Goal: Information Seeking & Learning: Check status

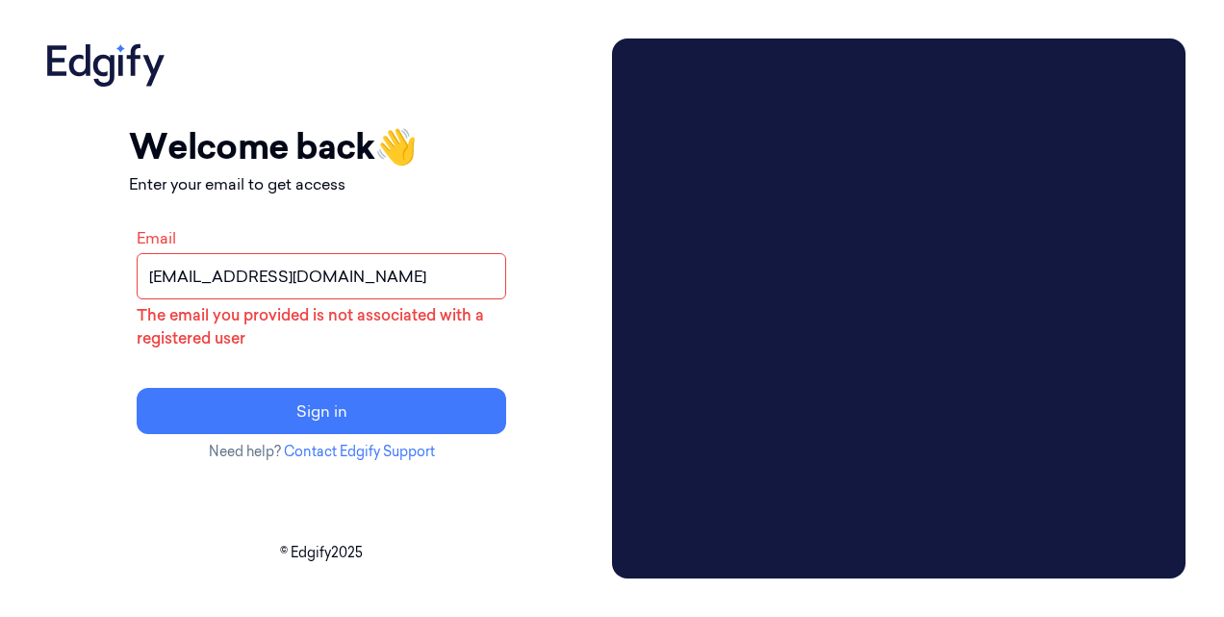
click at [242, 272] on input "[EMAIL_ADDRESS][DOMAIN_NAME]" at bounding box center [321, 276] width 369 height 46
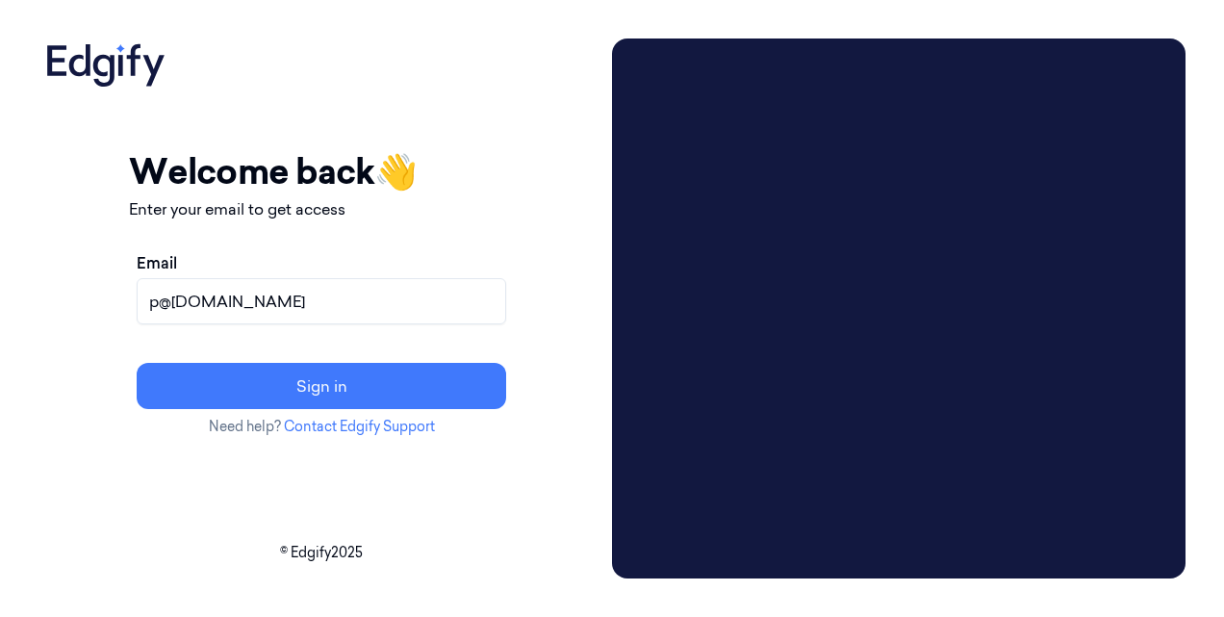
type input "@gmail.com"
drag, startPoint x: 306, startPoint y: 306, endPoint x: 123, endPoint y: 322, distance: 183.6
click at [123, 322] on div "Your session expired - please log in again Email sent - check your inbox for th…" at bounding box center [321, 308] width 566 height 540
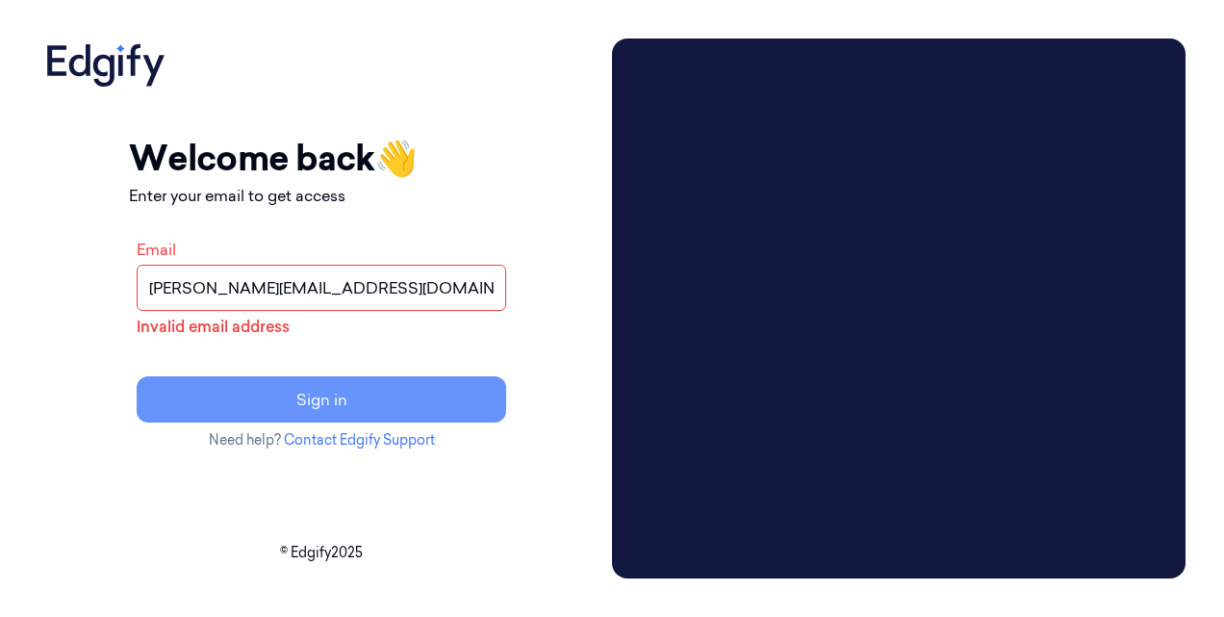
click at [321, 417] on button "Sign in" at bounding box center [321, 399] width 369 height 46
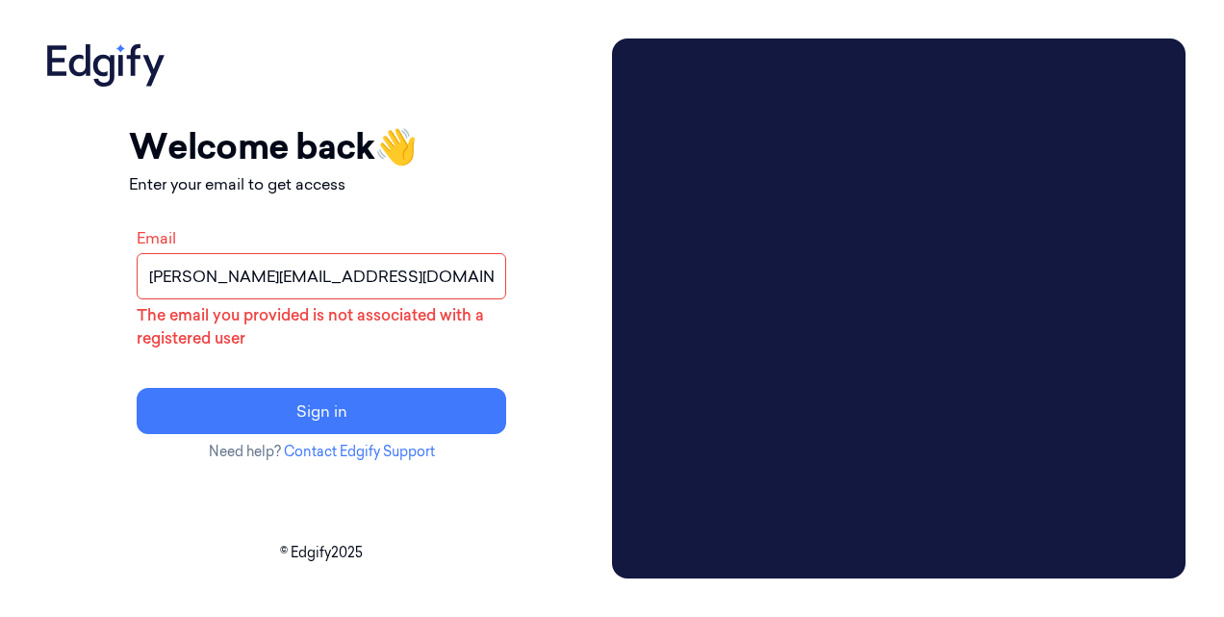
click at [348, 487] on div "Your session expired - please log in again Email sent - check your inbox for th…" at bounding box center [321, 290] width 385 height 504
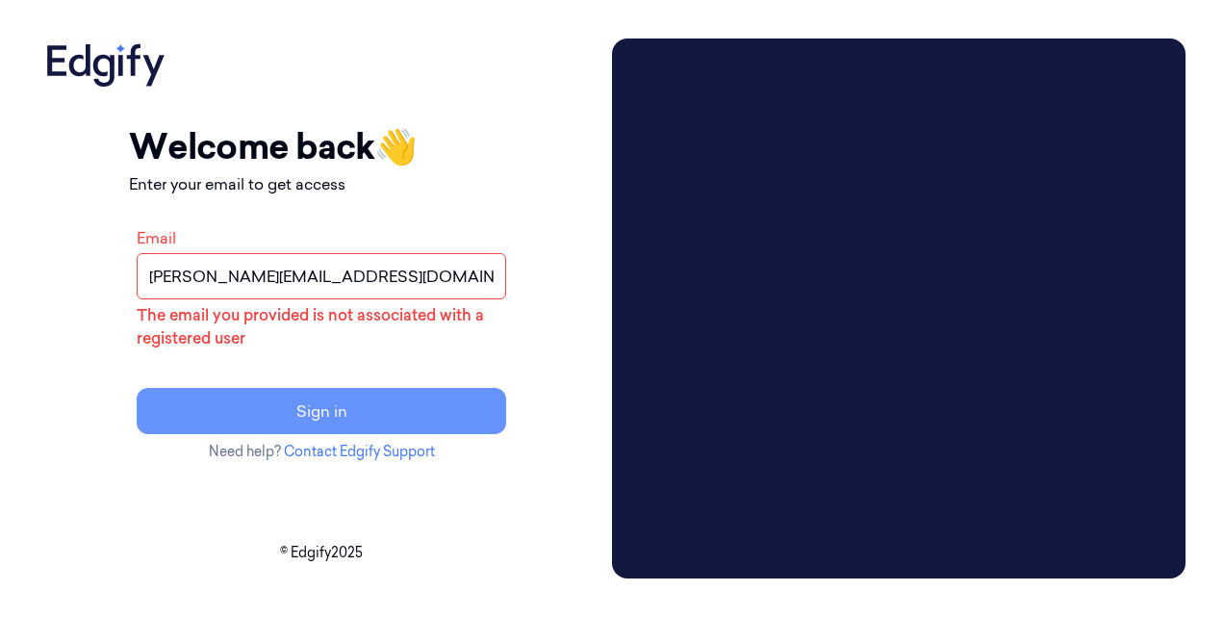
click at [372, 422] on button "Sign in" at bounding box center [321, 411] width 369 height 46
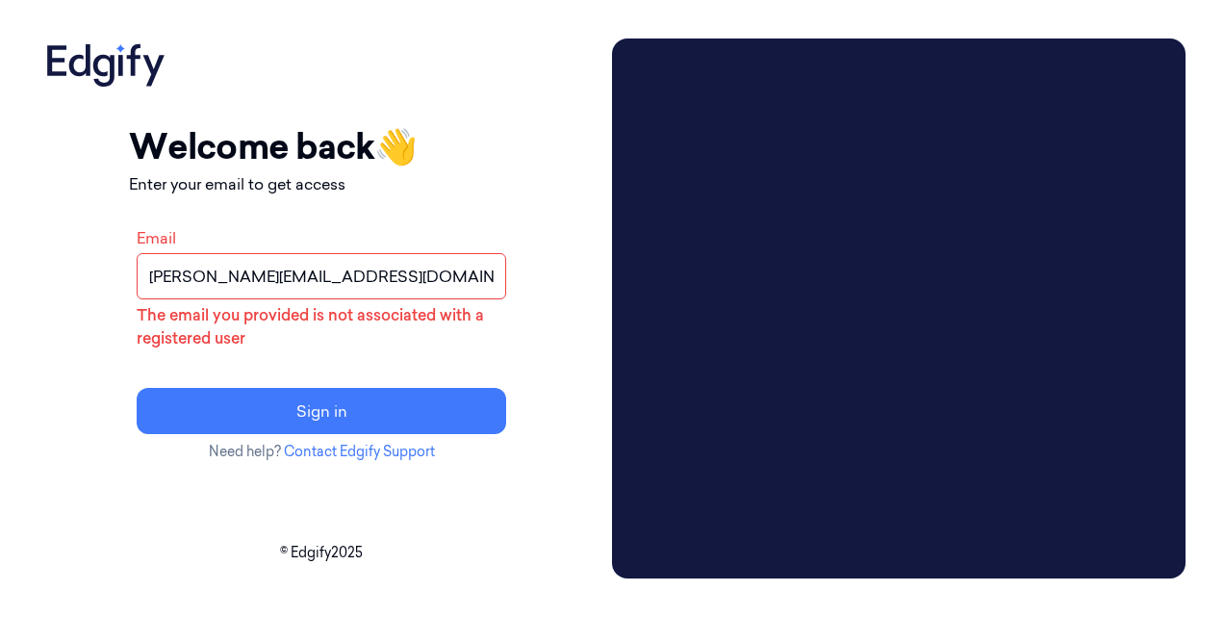
click at [191, 278] on input "prathvi.shetty@zebra.com" at bounding box center [321, 276] width 369 height 46
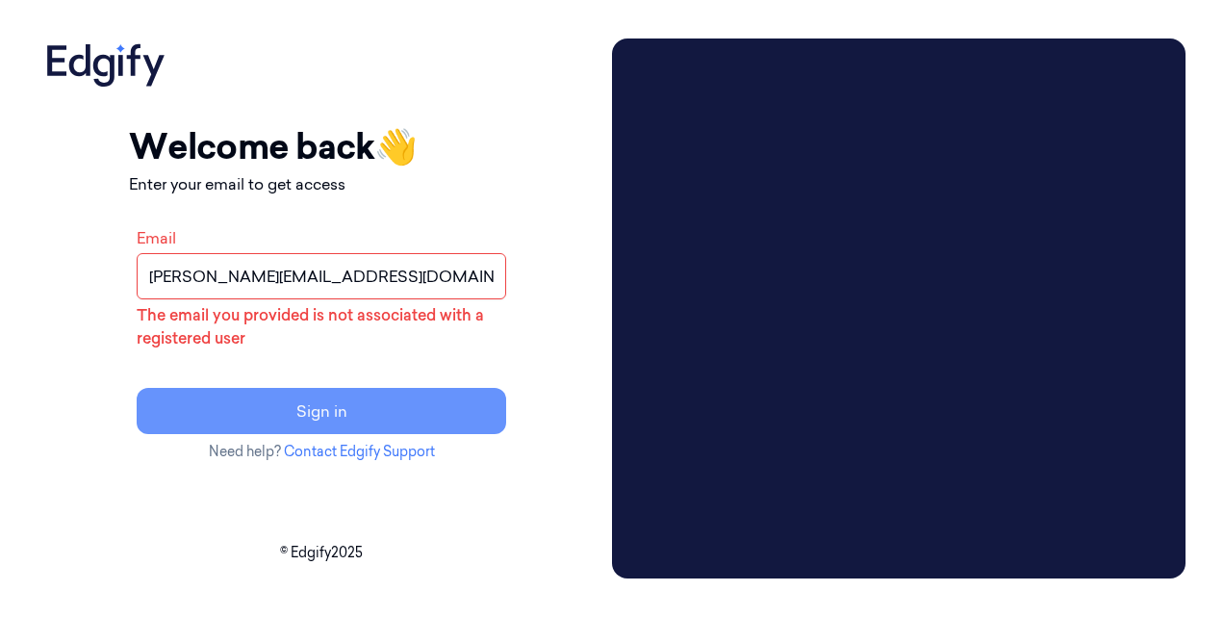
click at [368, 419] on button "Sign in" at bounding box center [321, 411] width 369 height 46
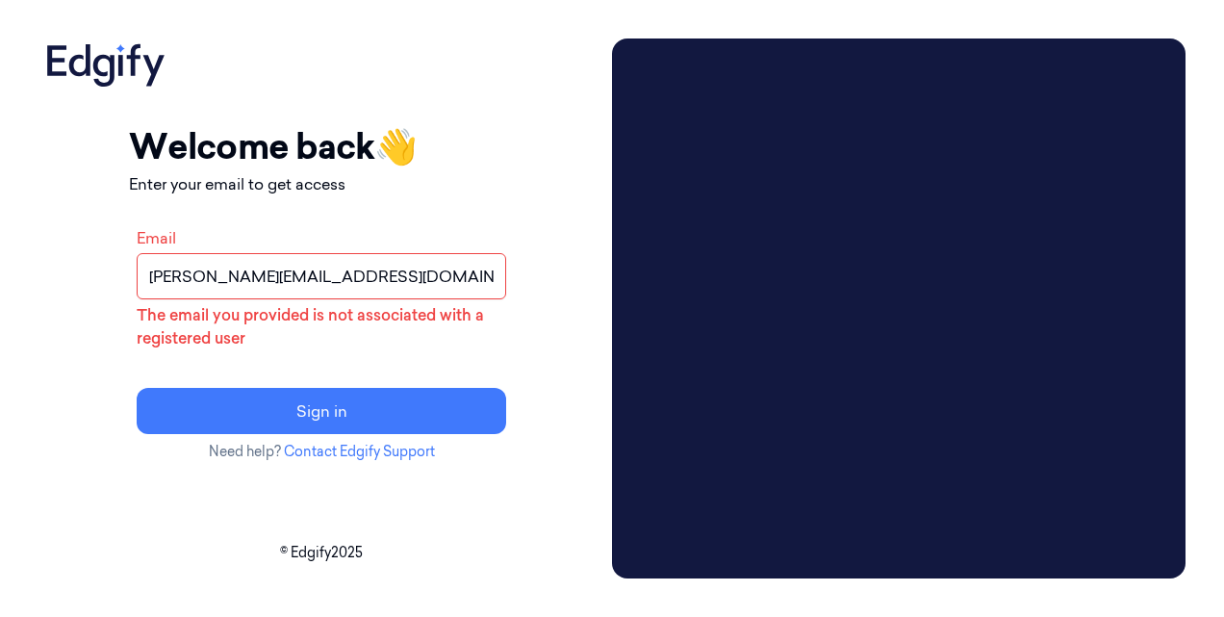
click at [291, 278] on input "prathvi.shetty@zebra.com" at bounding box center [321, 276] width 369 height 46
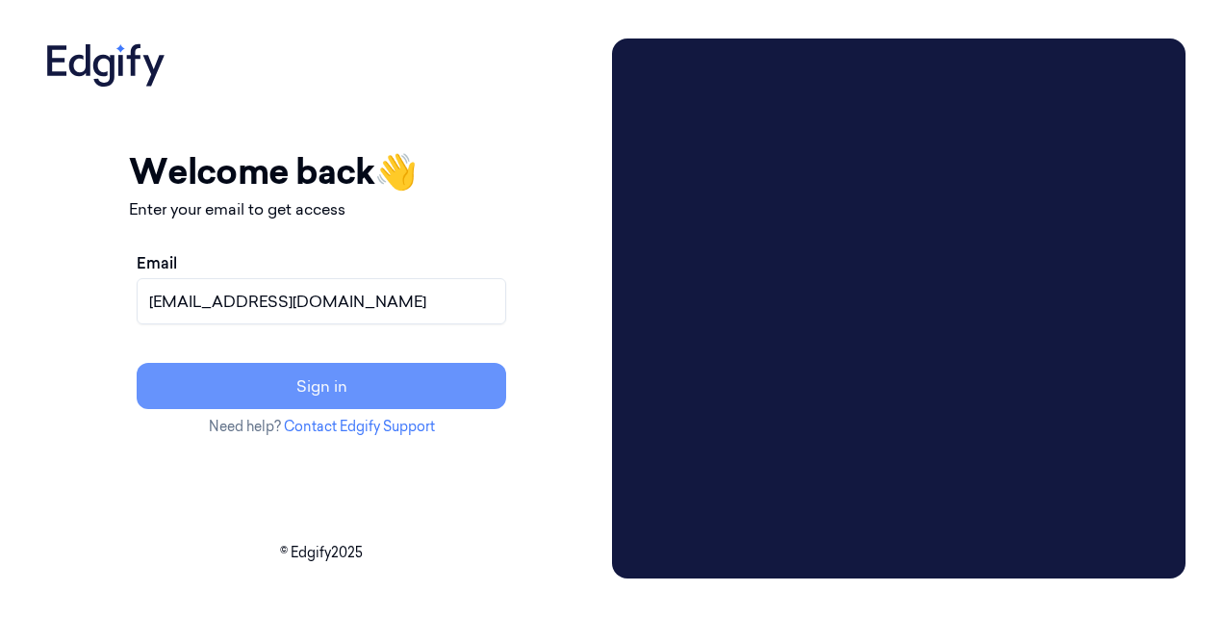
type input "ps1274@zebra.com"
click at [389, 389] on button "Sign in" at bounding box center [321, 386] width 369 height 46
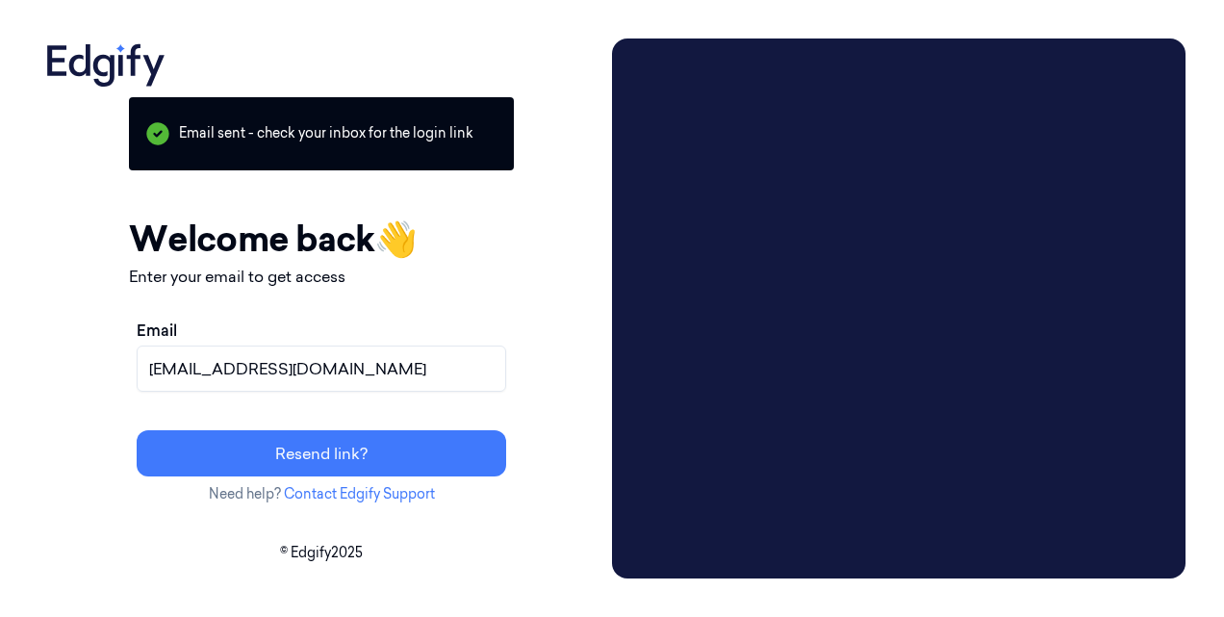
click at [823, 493] on video at bounding box center [898, 308] width 573 height 540
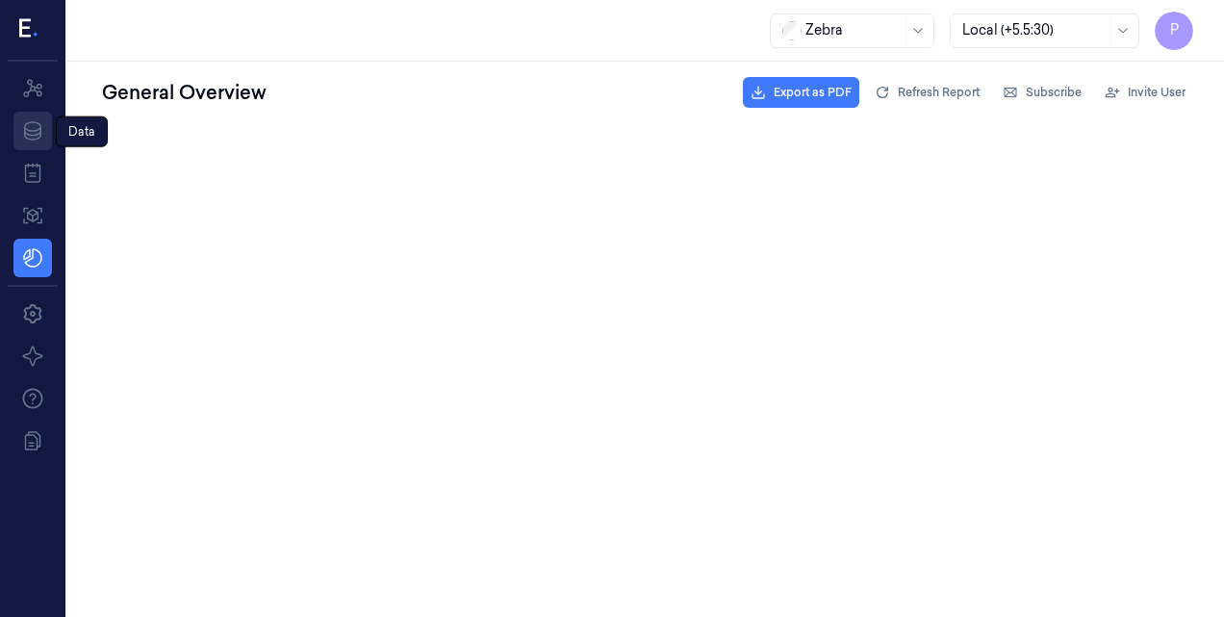
click at [33, 134] on icon at bounding box center [32, 130] width 23 height 23
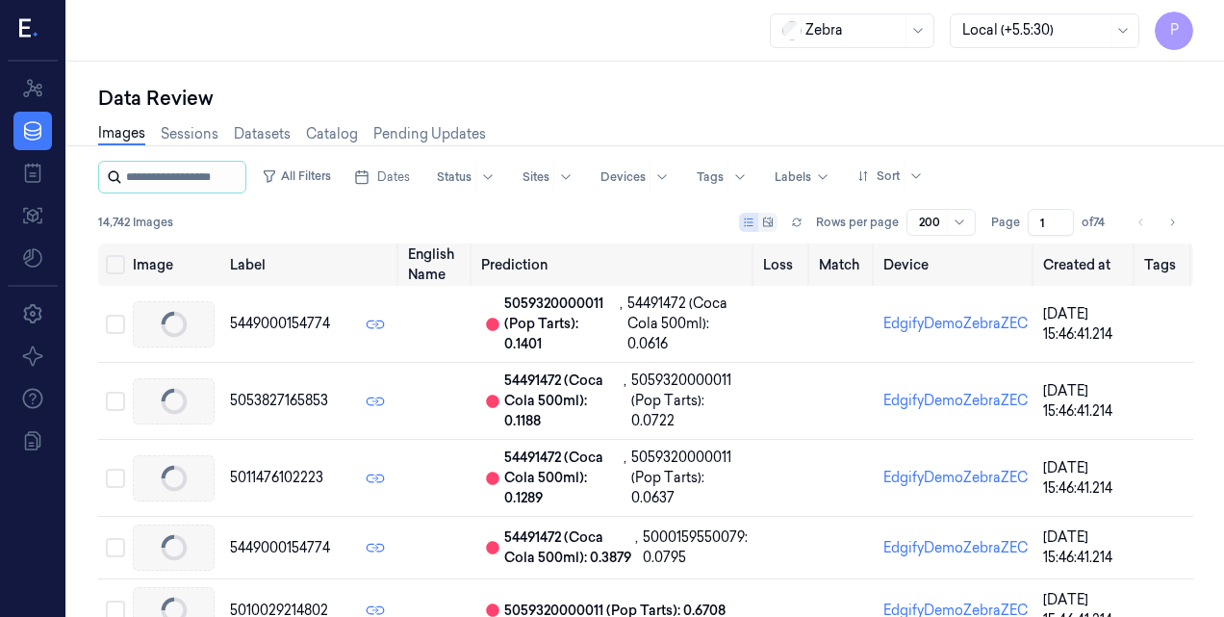
click at [189, 178] on input "string" at bounding box center [183, 177] width 115 height 31
type input "*********"
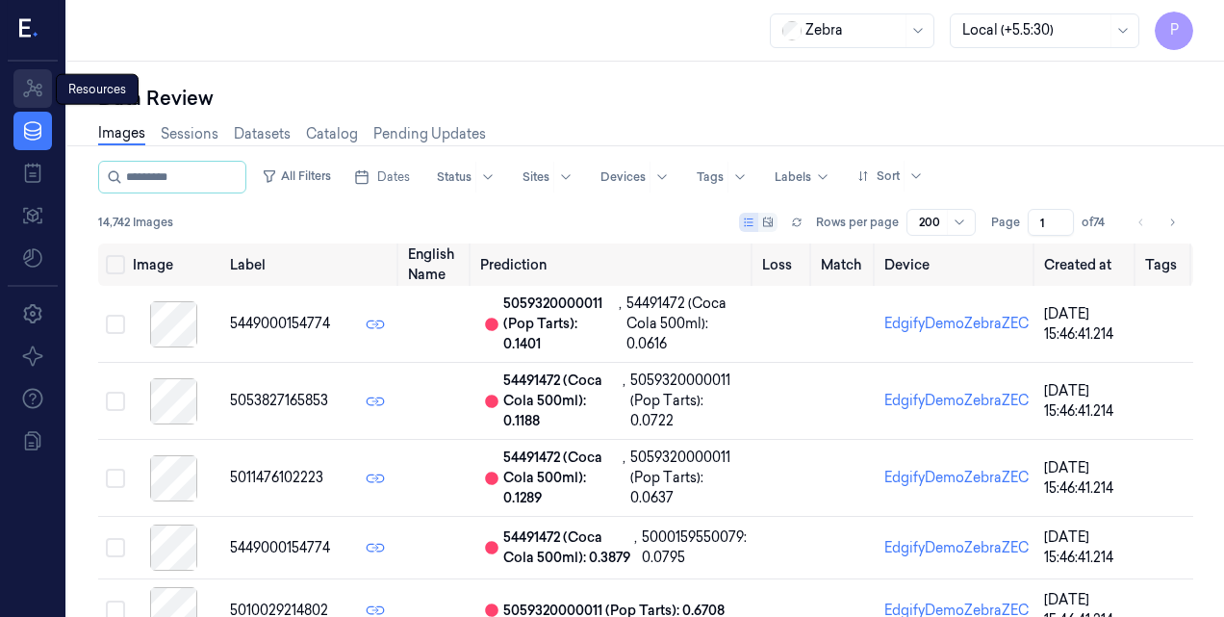
click at [29, 94] on icon at bounding box center [32, 88] width 19 height 18
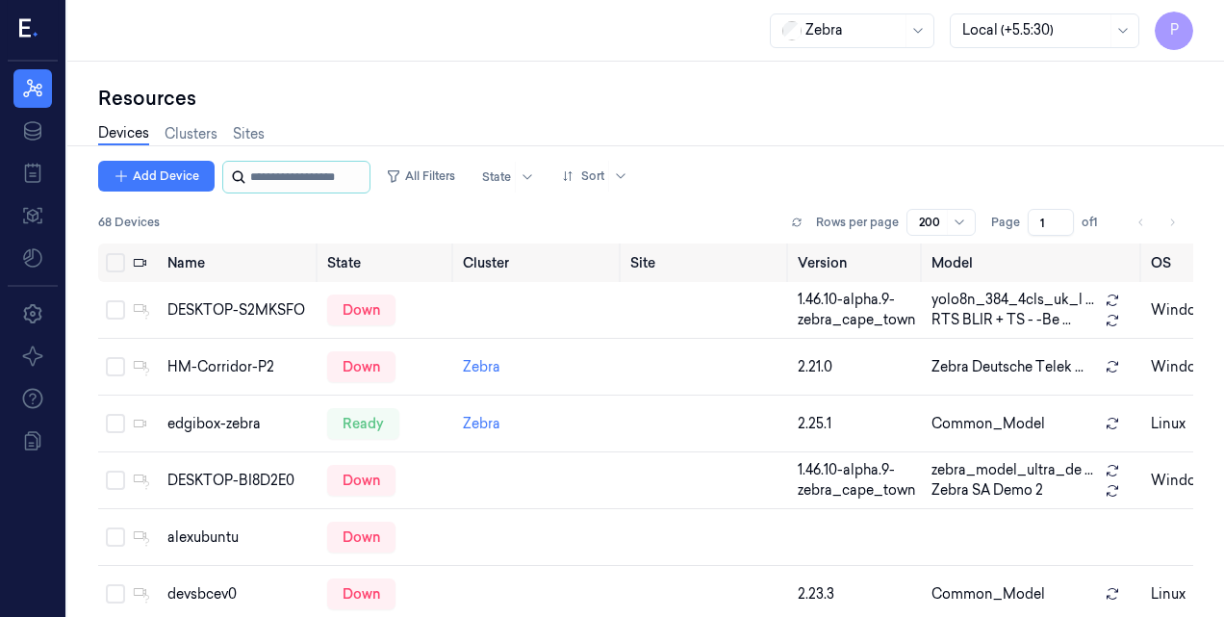
click at [268, 170] on input "string" at bounding box center [307, 177] width 115 height 31
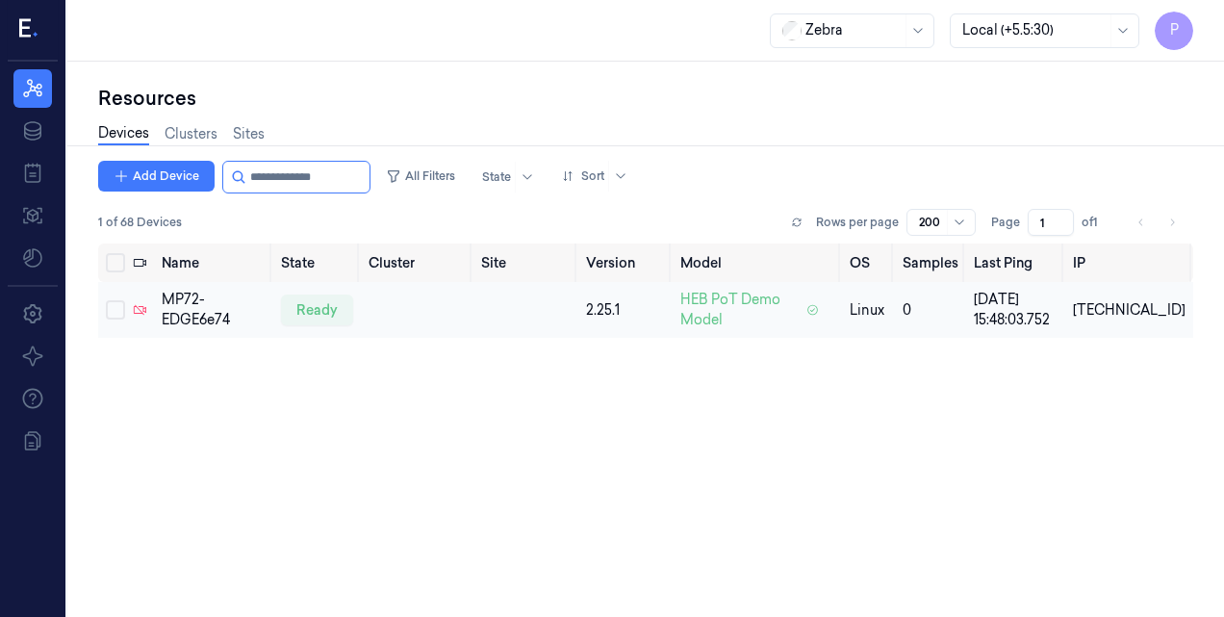
type input "**********"
click at [109, 301] on button "Select row" at bounding box center [115, 309] width 19 height 19
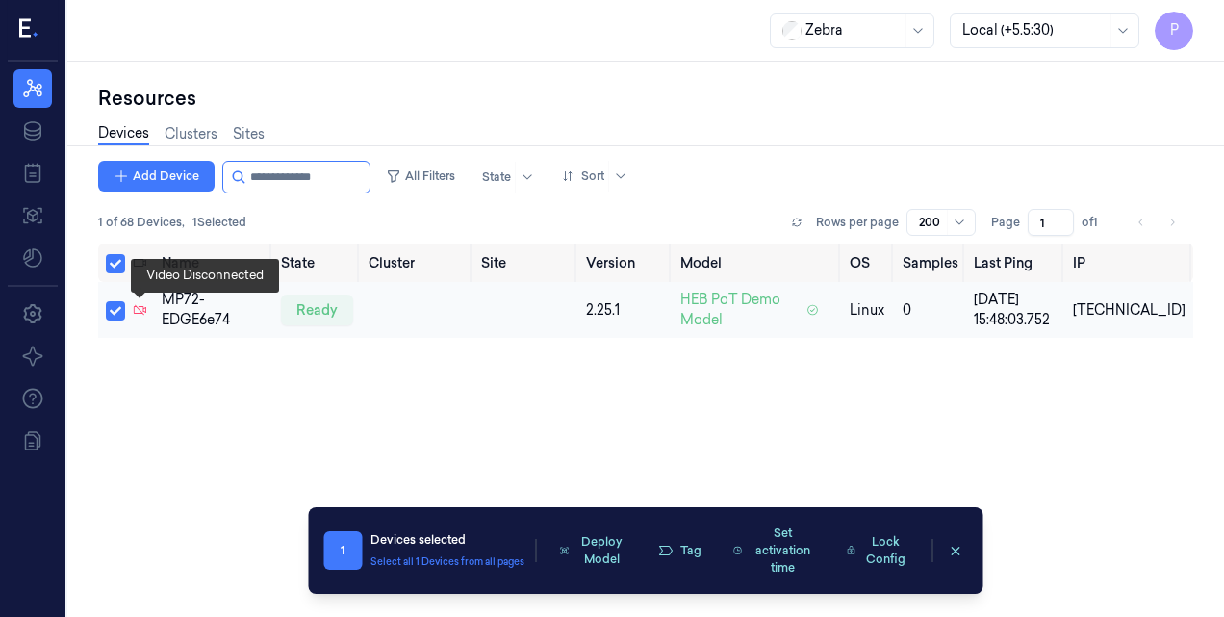
click at [137, 310] on icon at bounding box center [139, 309] width 13 height 13
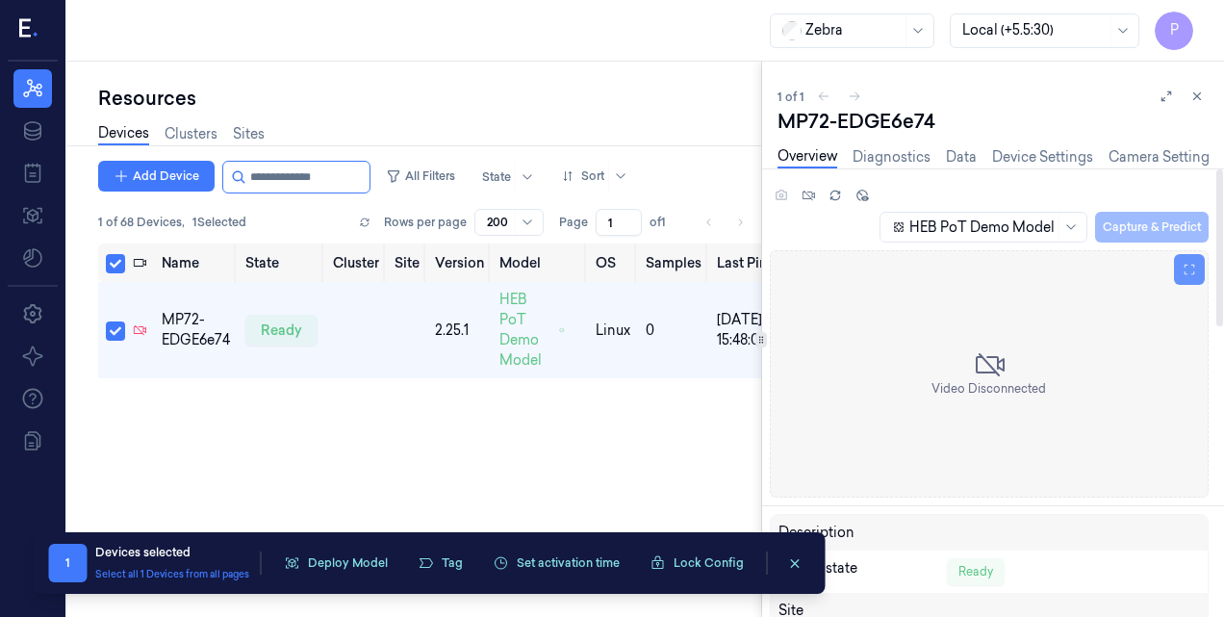
click at [1191, 277] on button at bounding box center [1189, 269] width 31 height 31
click at [1039, 147] on link "Device Settings" at bounding box center [1042, 157] width 101 height 22
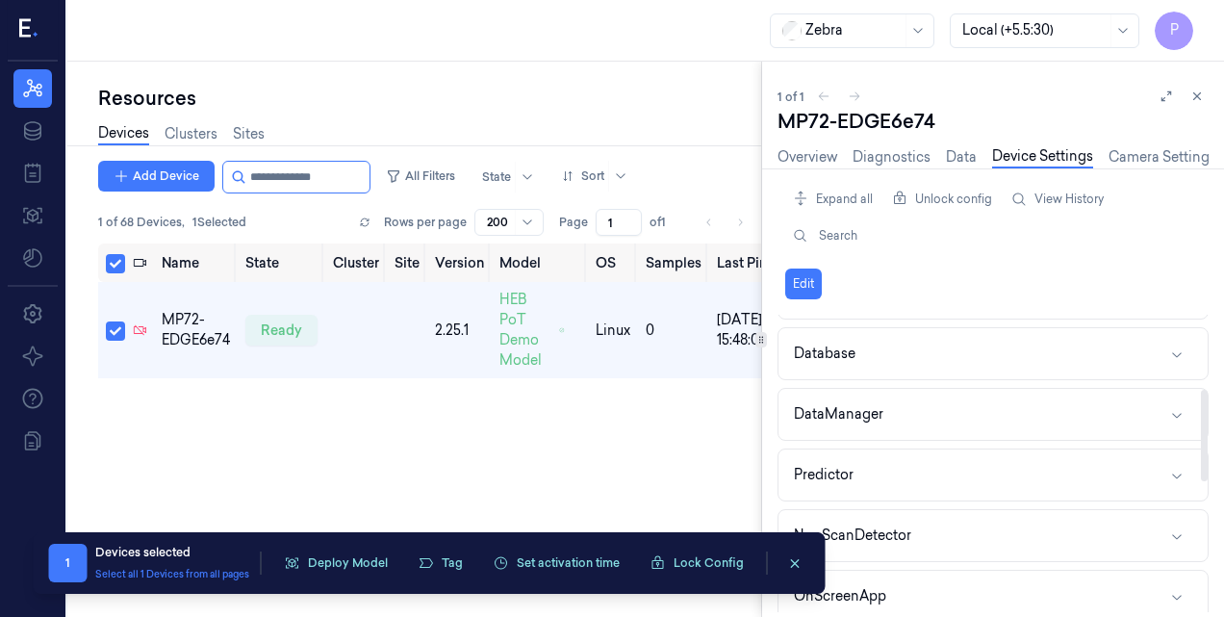
scroll to position [242, 0]
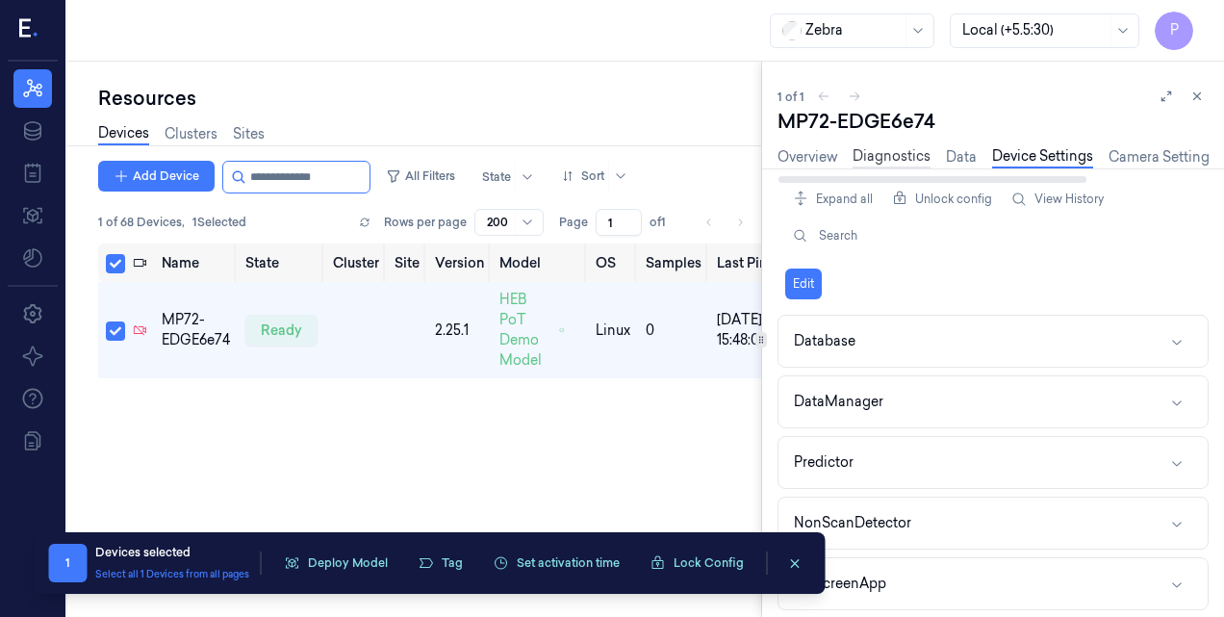
click at [885, 155] on link "Diagnostics" at bounding box center [892, 157] width 78 height 22
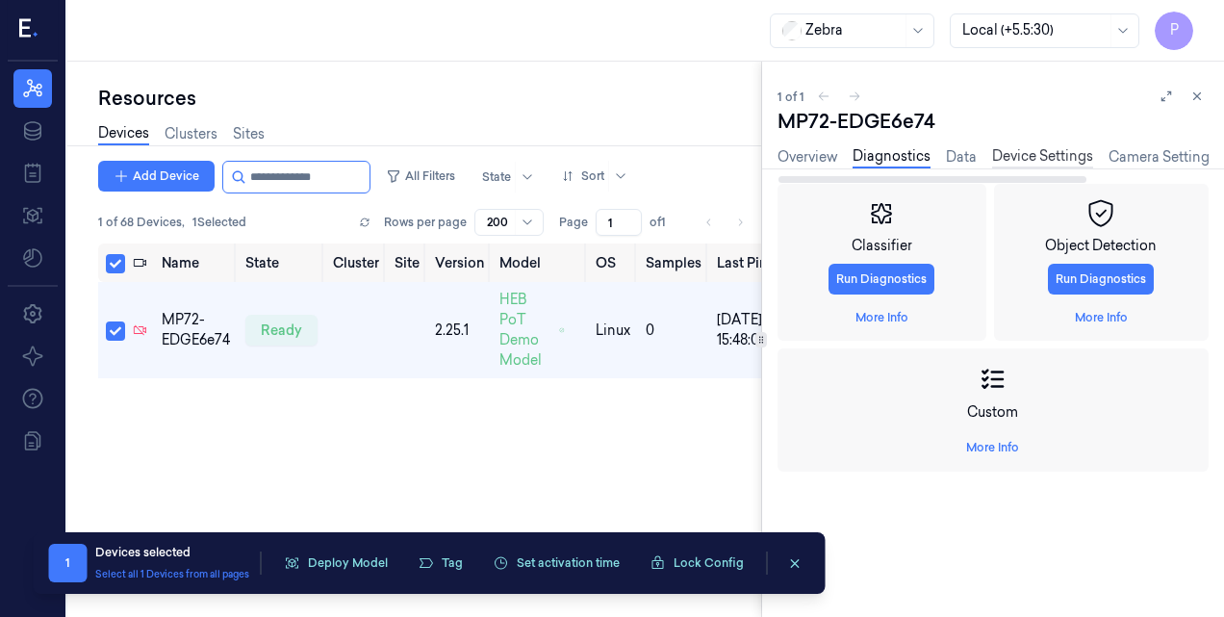
click at [1035, 154] on link "Device Settings" at bounding box center [1042, 157] width 101 height 22
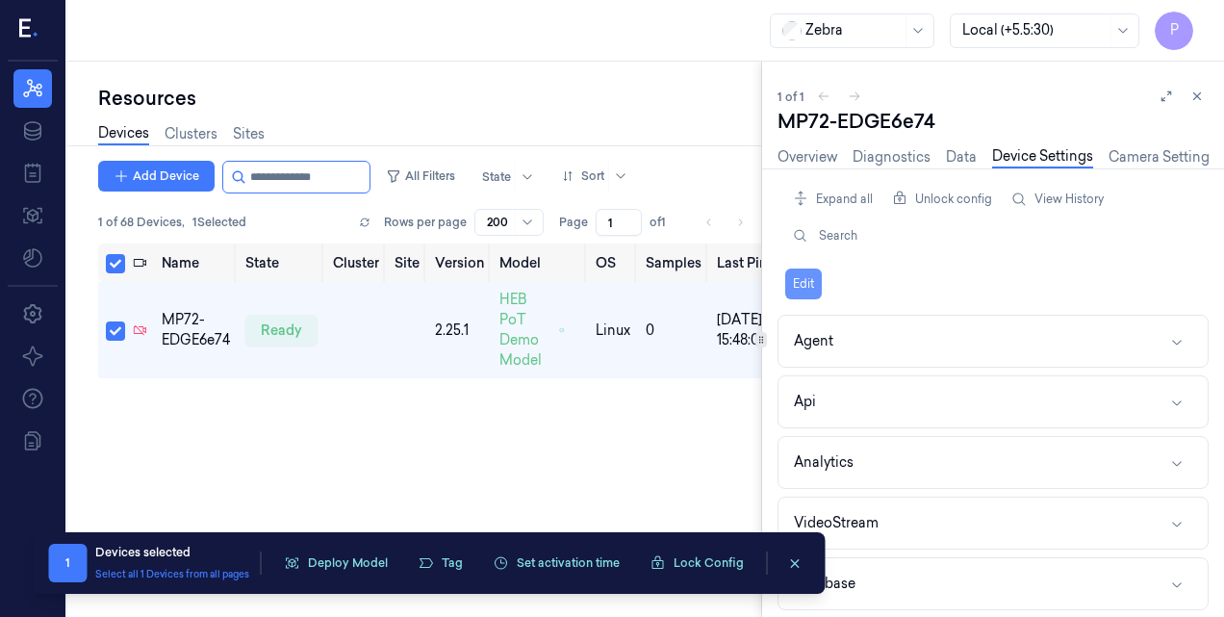
click at [799, 281] on button "Edit" at bounding box center [803, 283] width 37 height 31
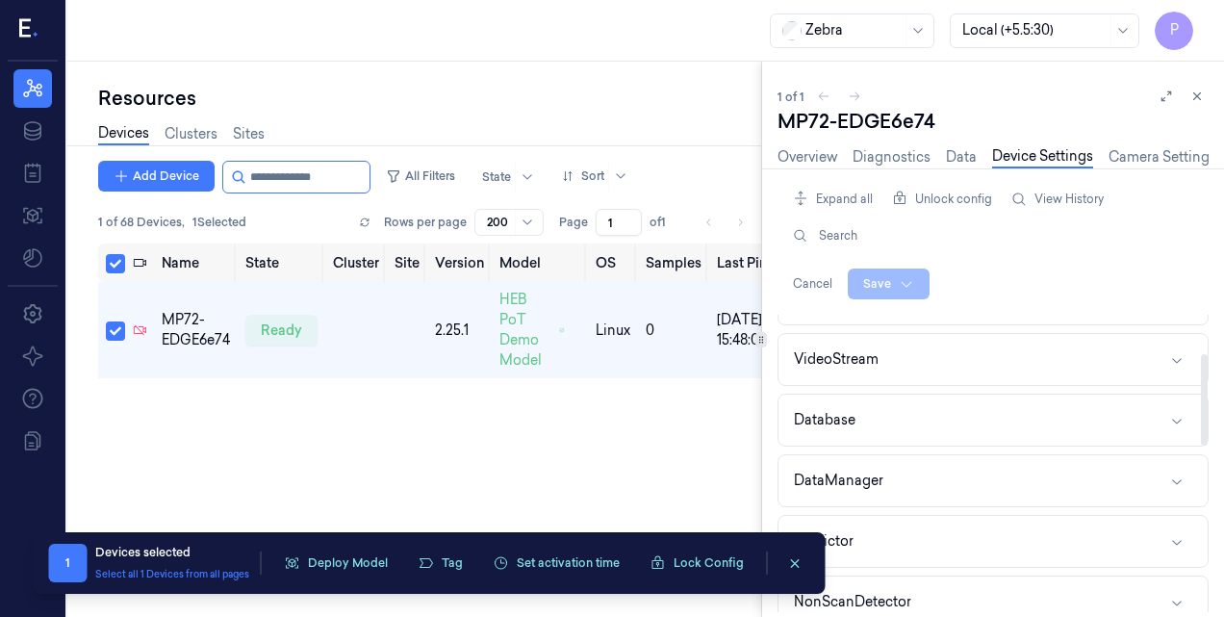
scroll to position [125, 0]
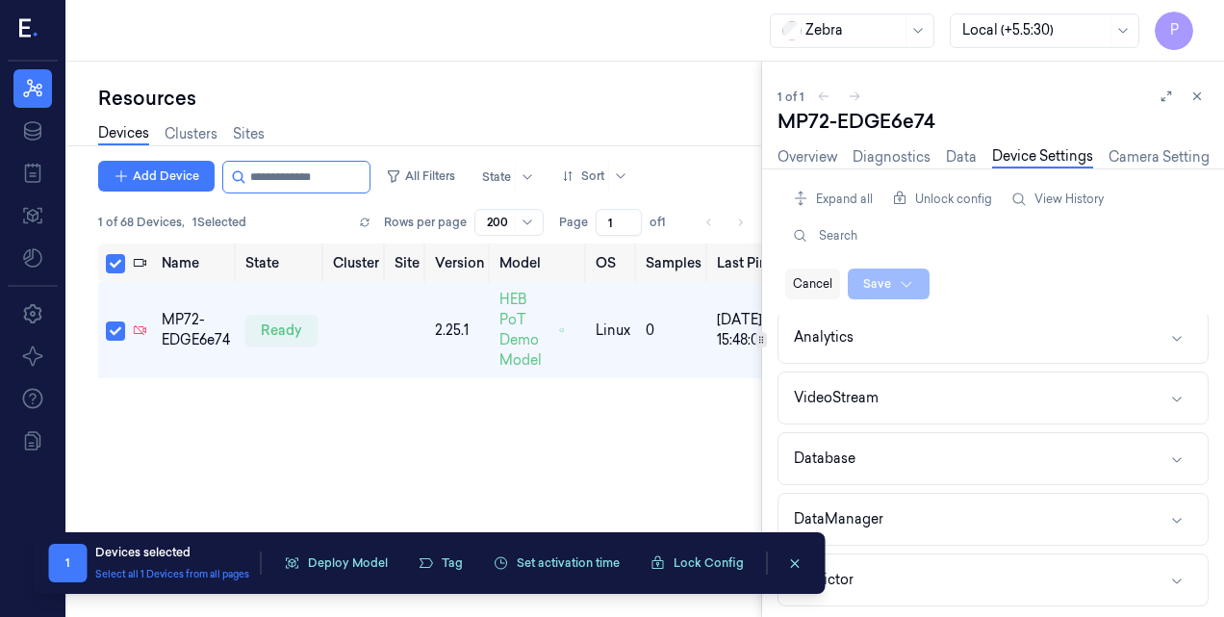
click at [815, 285] on button "Cancel" at bounding box center [812, 283] width 55 height 31
click at [800, 287] on button "Edit" at bounding box center [803, 283] width 37 height 31
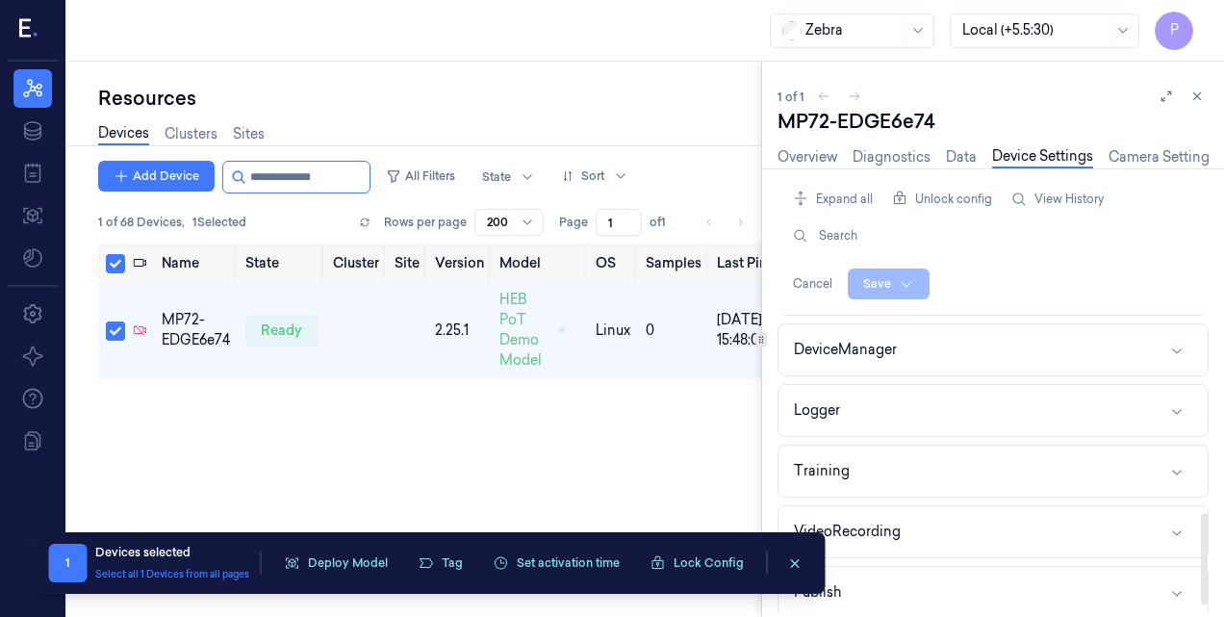
scroll to position [662, 0]
click at [882, 529] on button "Webhooks" at bounding box center [992, 527] width 429 height 51
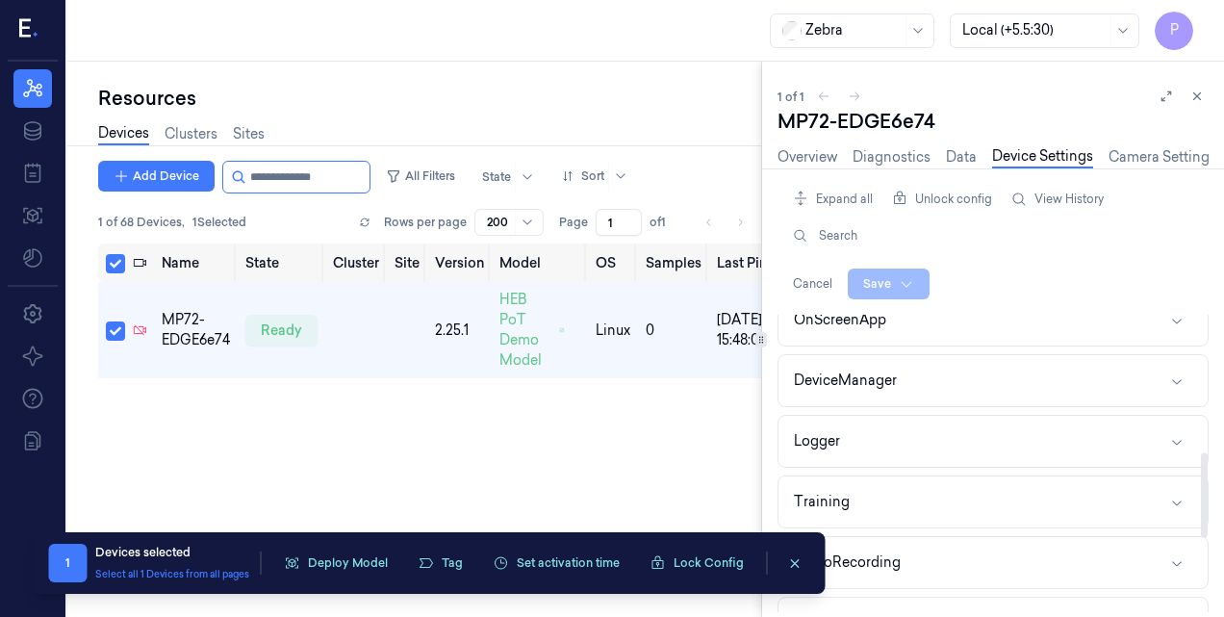
scroll to position [477, 0]
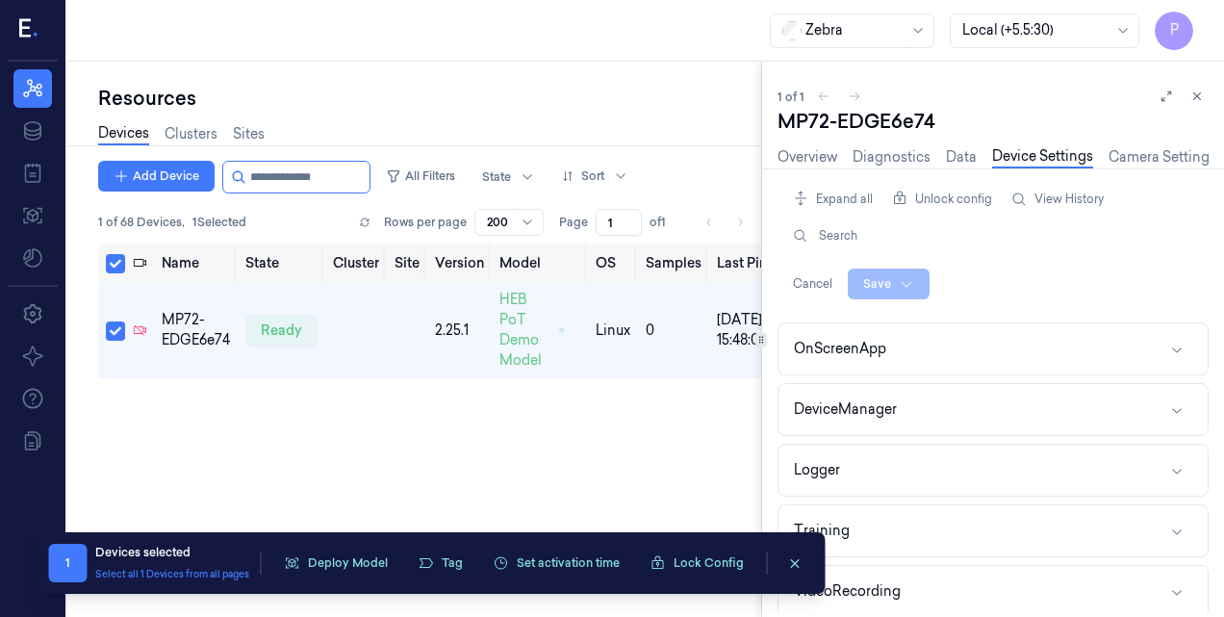
click at [548, 427] on div "Name State Cluster Site Version Model OS Samples Last Ping IP MP72-EDGE6e74 rea…" at bounding box center [429, 422] width 663 height 359
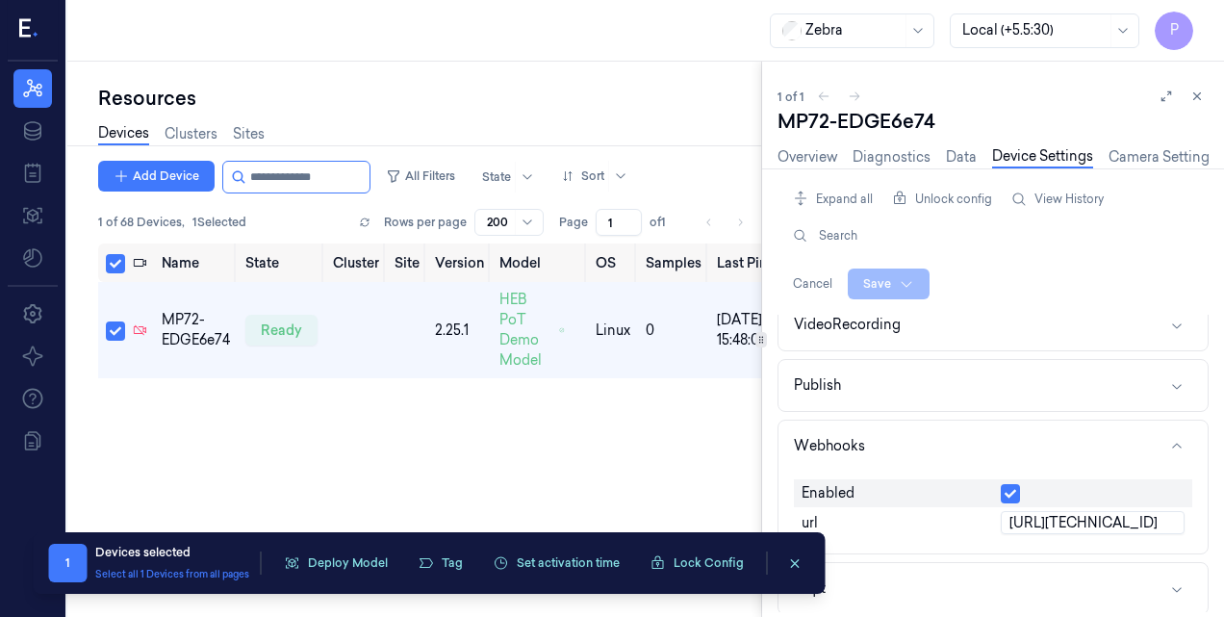
click at [698, 433] on div "Name State Cluster Site Version Model OS Samples Last Ping IP MP72-EDGE6e74 rea…" at bounding box center [429, 422] width 663 height 359
click at [1193, 105] on button at bounding box center [1196, 96] width 23 height 23
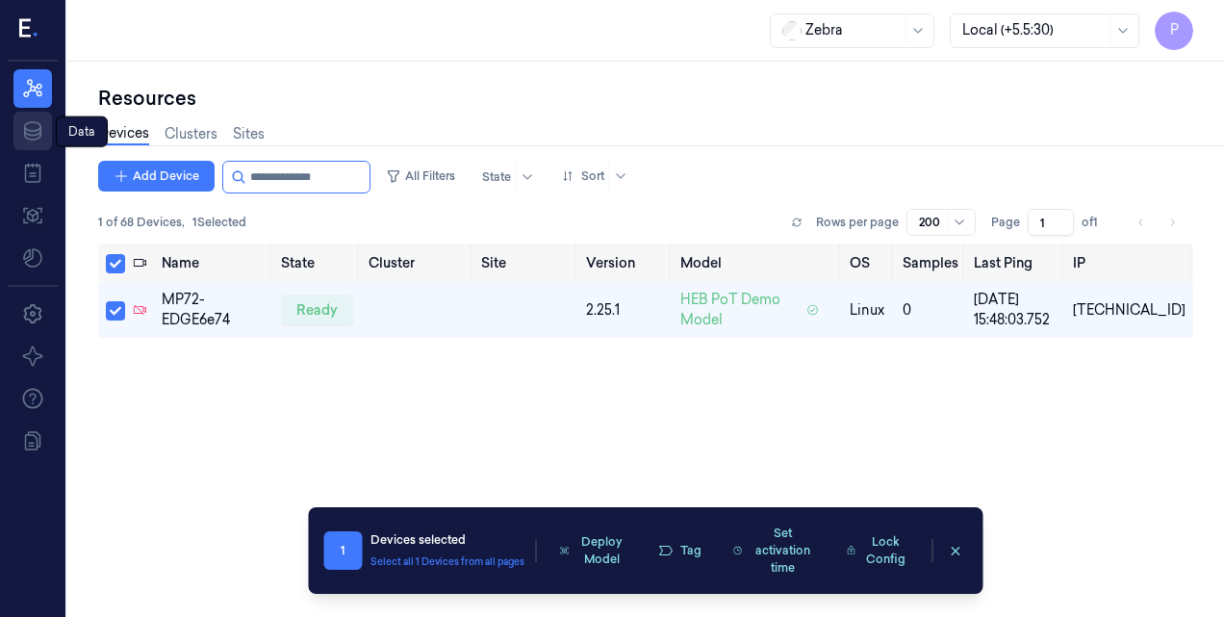
click at [27, 140] on icon at bounding box center [32, 130] width 23 height 23
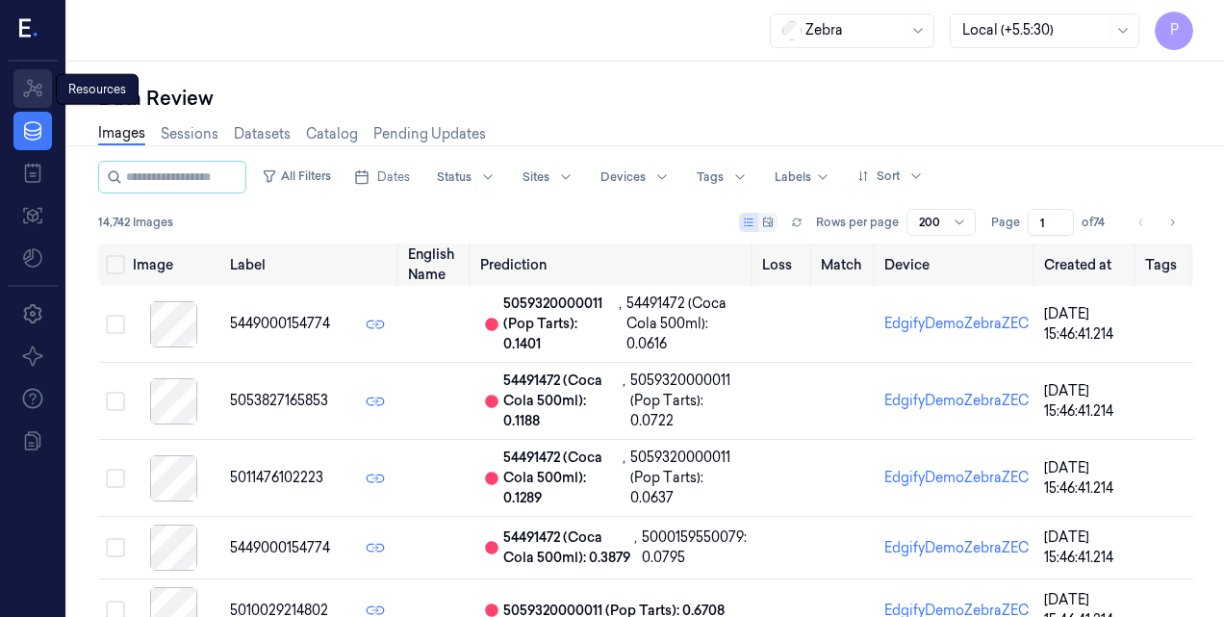
click at [38, 89] on icon at bounding box center [32, 88] width 23 height 23
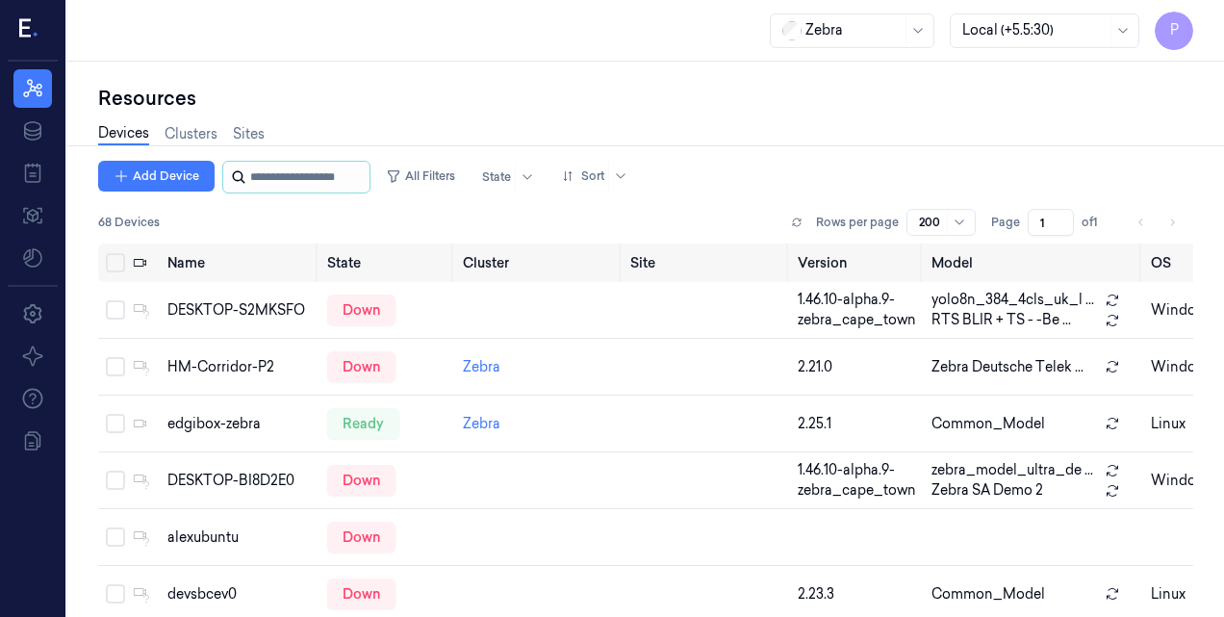
click at [253, 179] on input "string" at bounding box center [307, 177] width 115 height 31
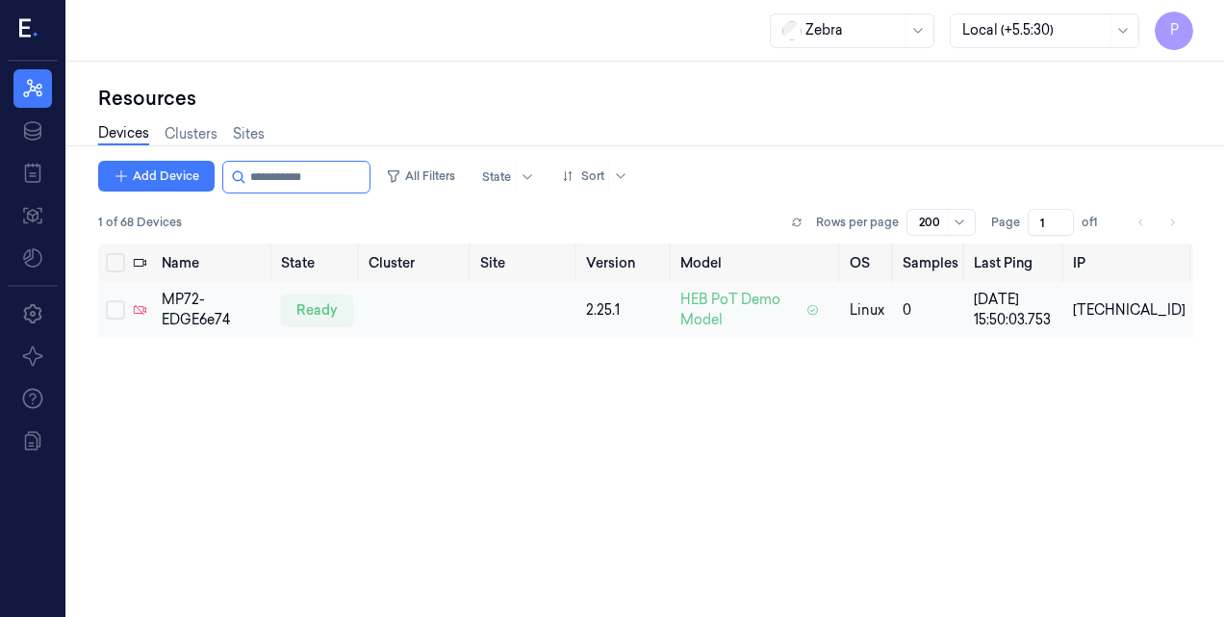
type input "**********"
click at [123, 307] on button "Select row" at bounding box center [115, 309] width 19 height 19
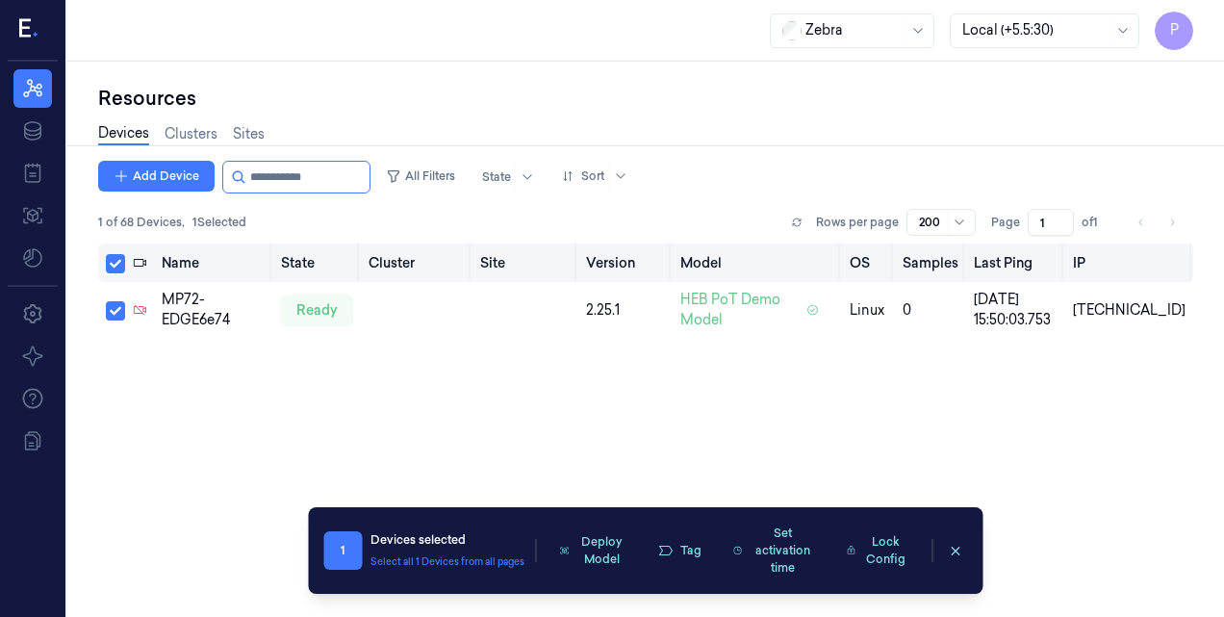
click at [118, 266] on button "Select all" at bounding box center [115, 263] width 19 height 19
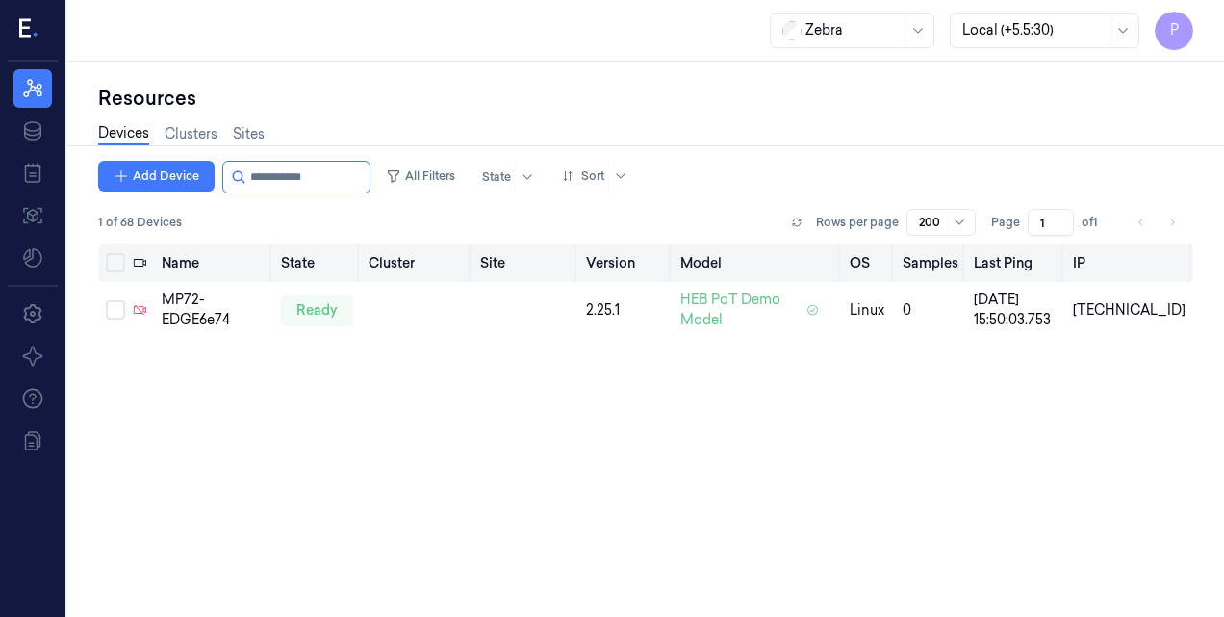
click at [118, 266] on button "Select all" at bounding box center [115, 262] width 19 height 19
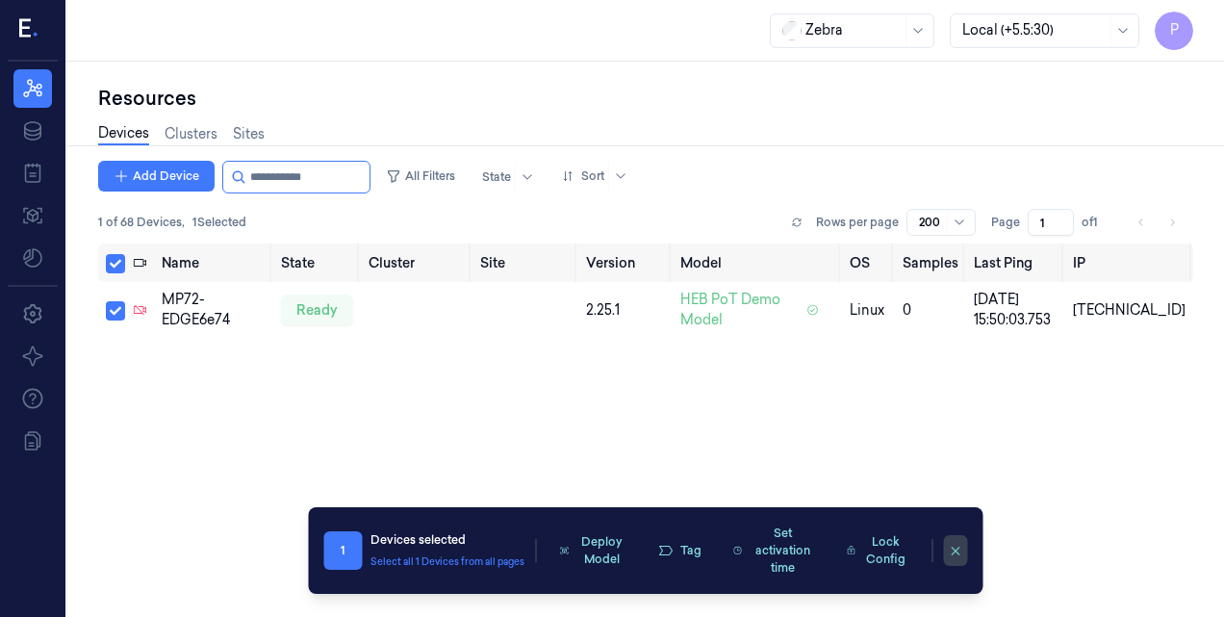
click at [956, 556] on icon "clearSelection" at bounding box center [956, 551] width 14 height 14
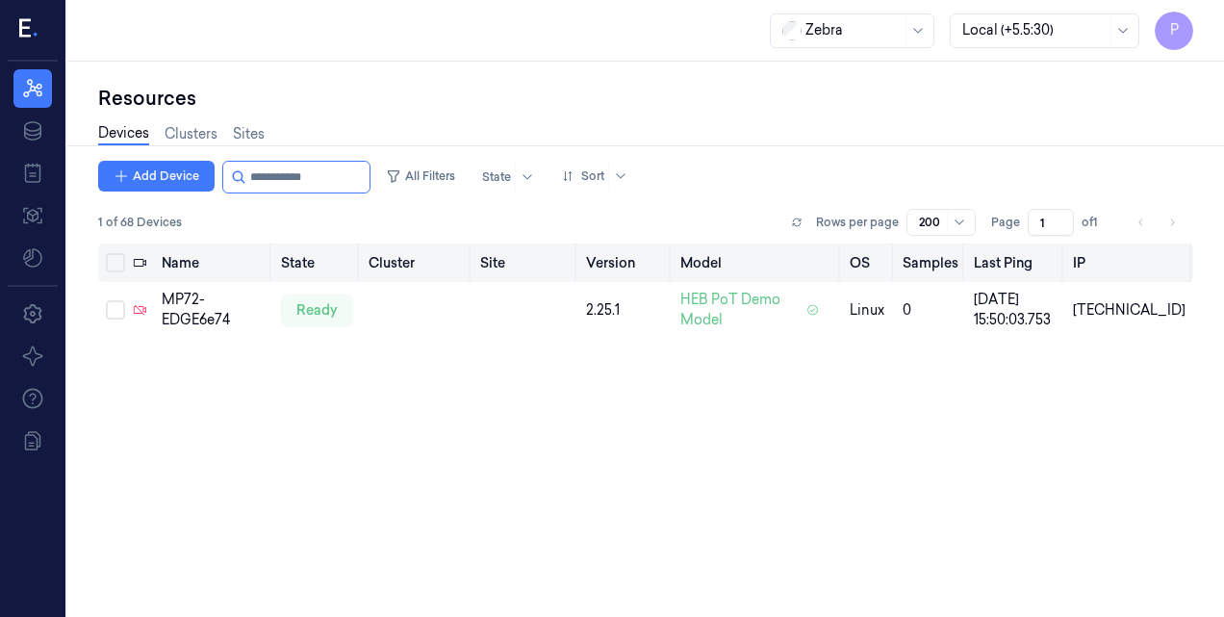
click at [114, 256] on button "Select all" at bounding box center [115, 262] width 19 height 19
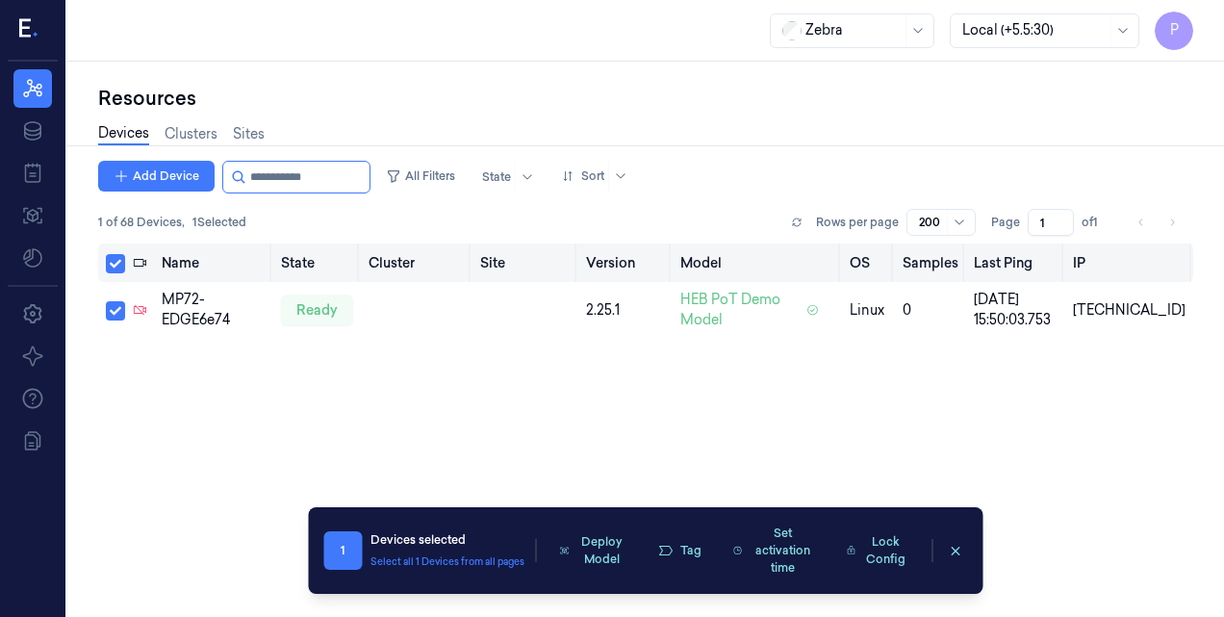
click at [114, 256] on button "Select all" at bounding box center [115, 263] width 19 height 19
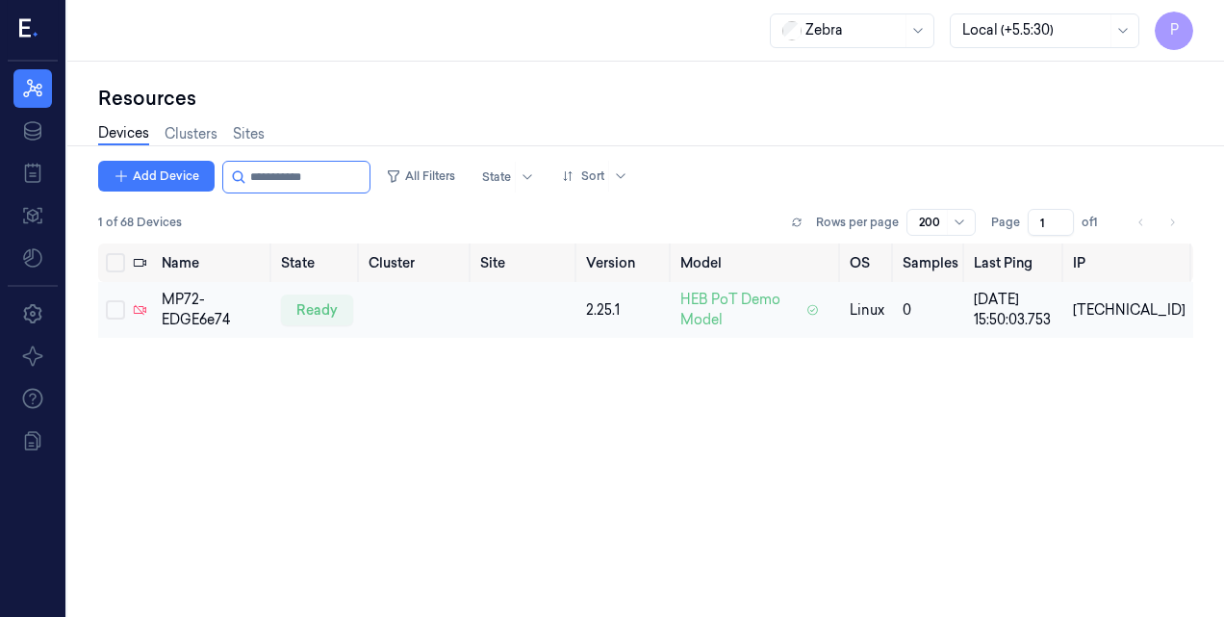
click at [121, 318] on button "Select row" at bounding box center [115, 309] width 19 height 19
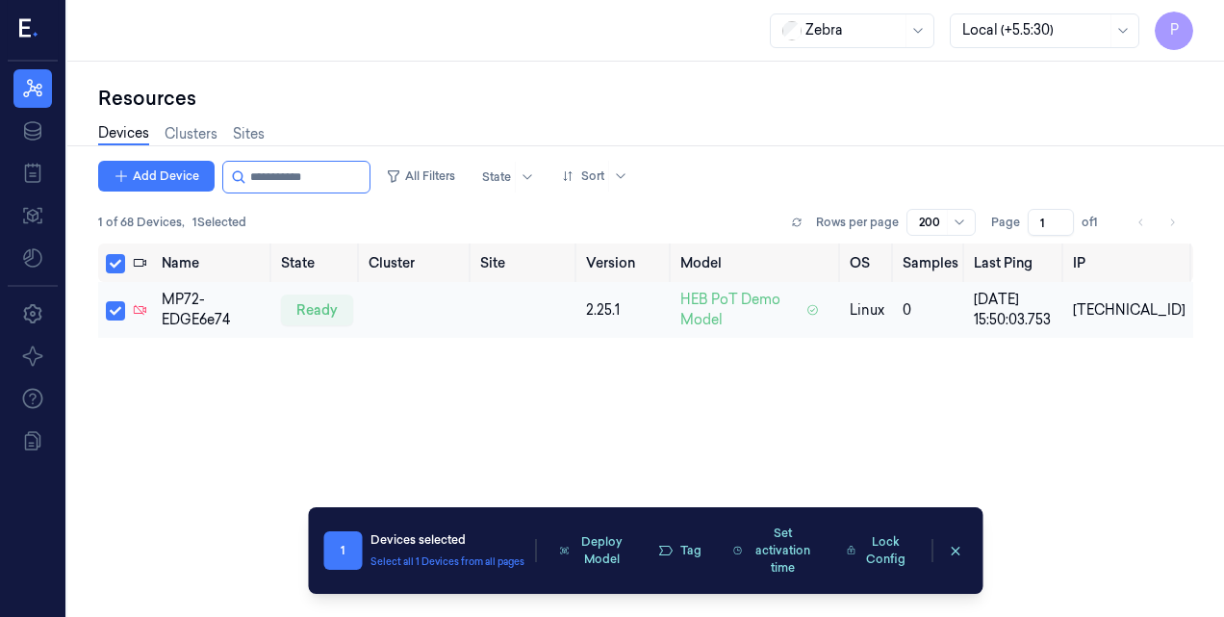
click at [121, 318] on button "Select row" at bounding box center [115, 310] width 19 height 19
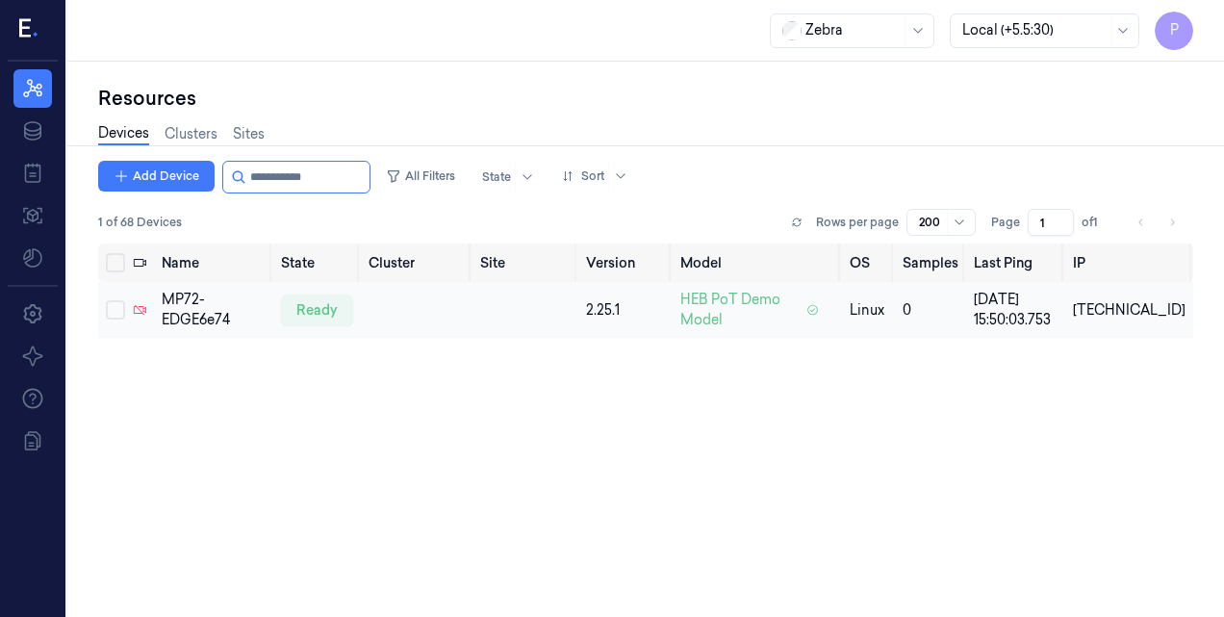
click at [471, 330] on td at bounding box center [417, 310] width 112 height 56
click at [530, 307] on td at bounding box center [524, 310] width 105 height 56
click at [448, 318] on td at bounding box center [417, 310] width 112 height 56
click at [441, 293] on td at bounding box center [417, 310] width 112 height 56
click at [402, 299] on td at bounding box center [417, 310] width 112 height 56
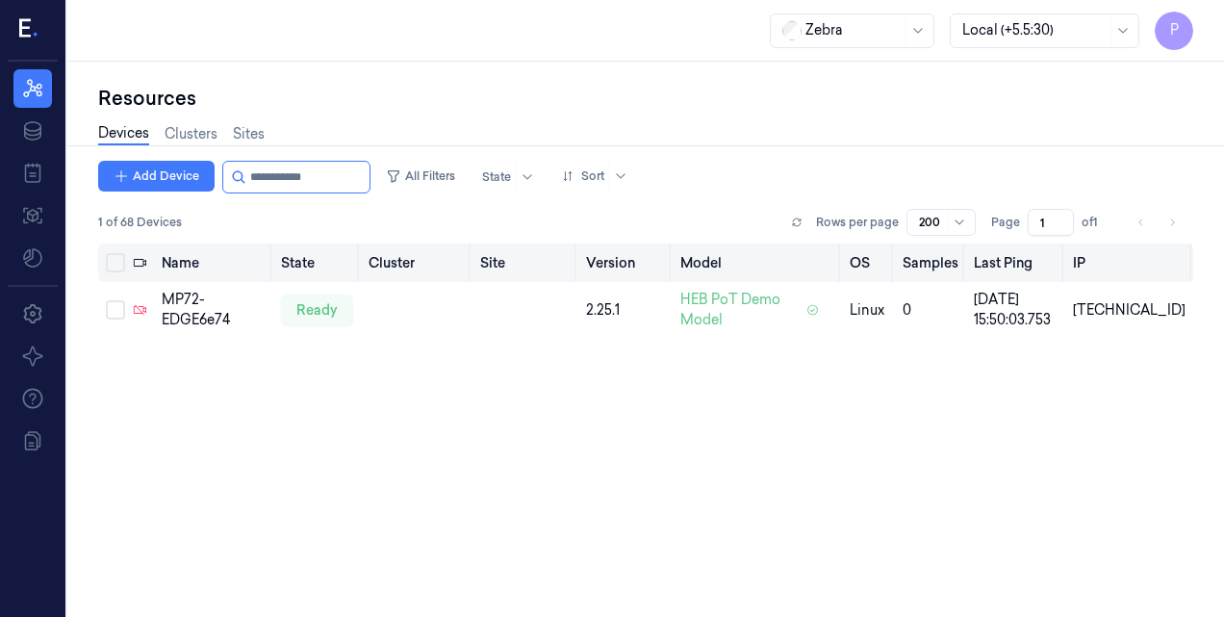
click at [112, 262] on button "Select all" at bounding box center [115, 262] width 19 height 19
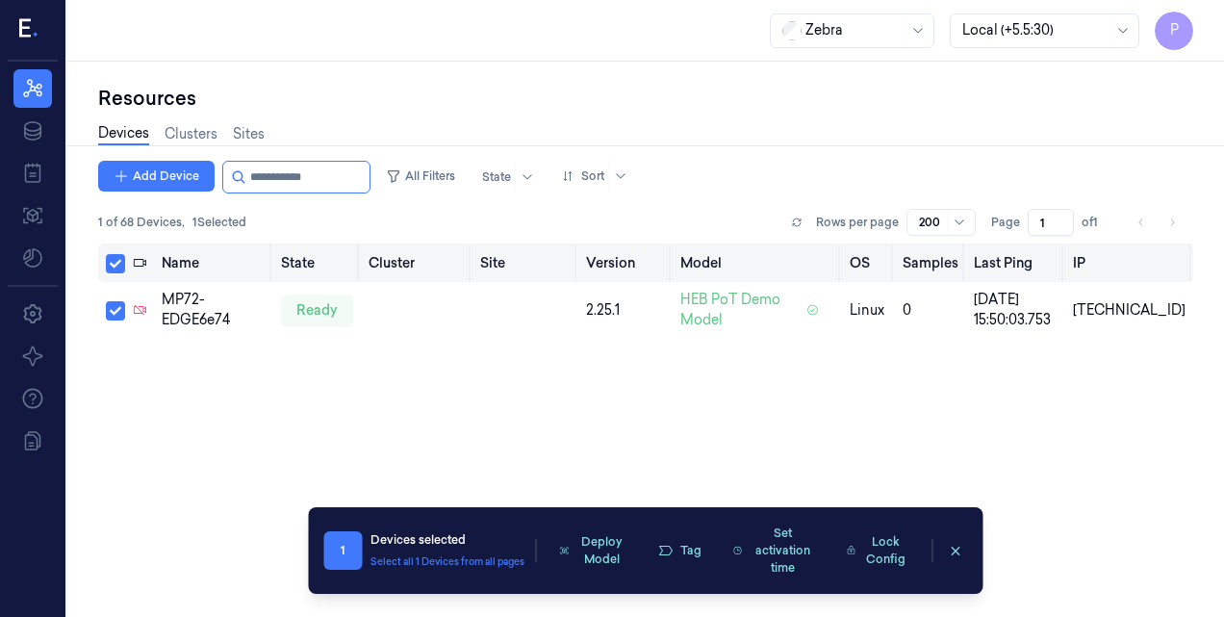
click at [112, 262] on button "Select all" at bounding box center [115, 263] width 19 height 19
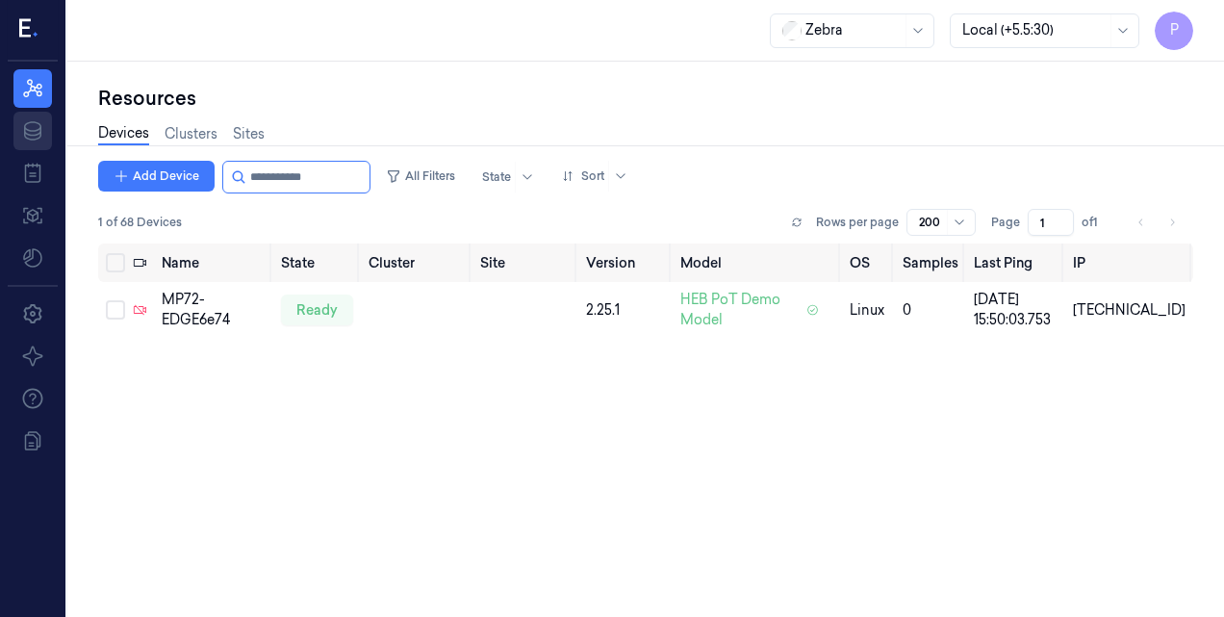
click at [29, 120] on icon at bounding box center [32, 130] width 23 height 23
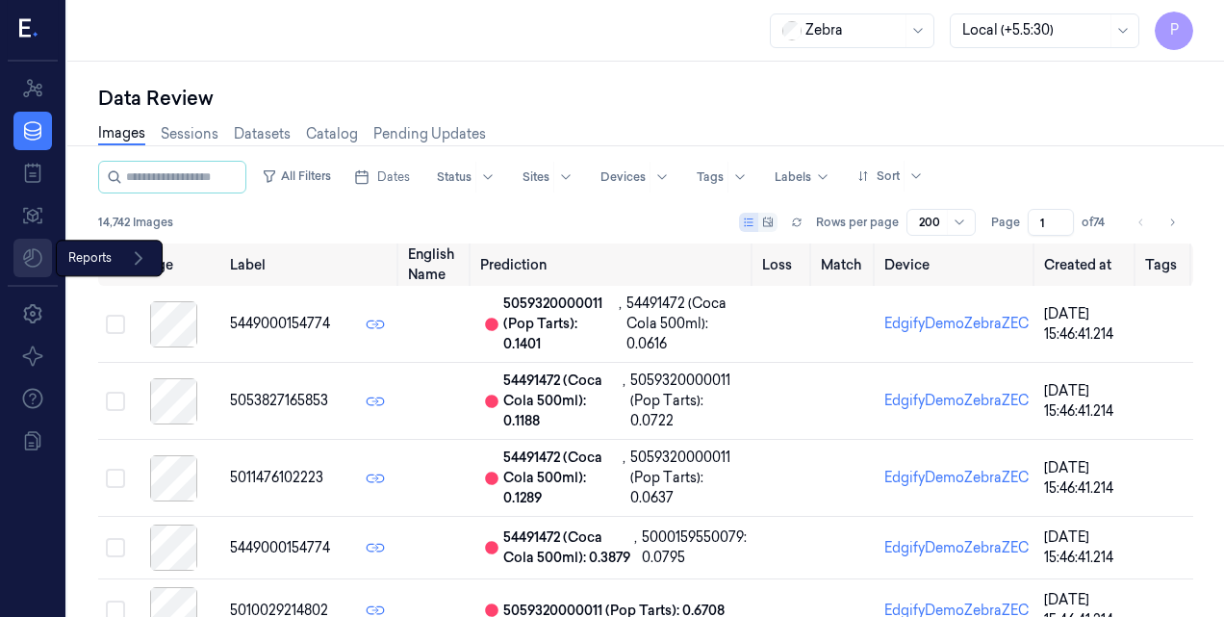
click at [33, 257] on html "P Resources Data Jobs Models Reports Reports Settings About Support Documentati…" at bounding box center [612, 308] width 1224 height 617
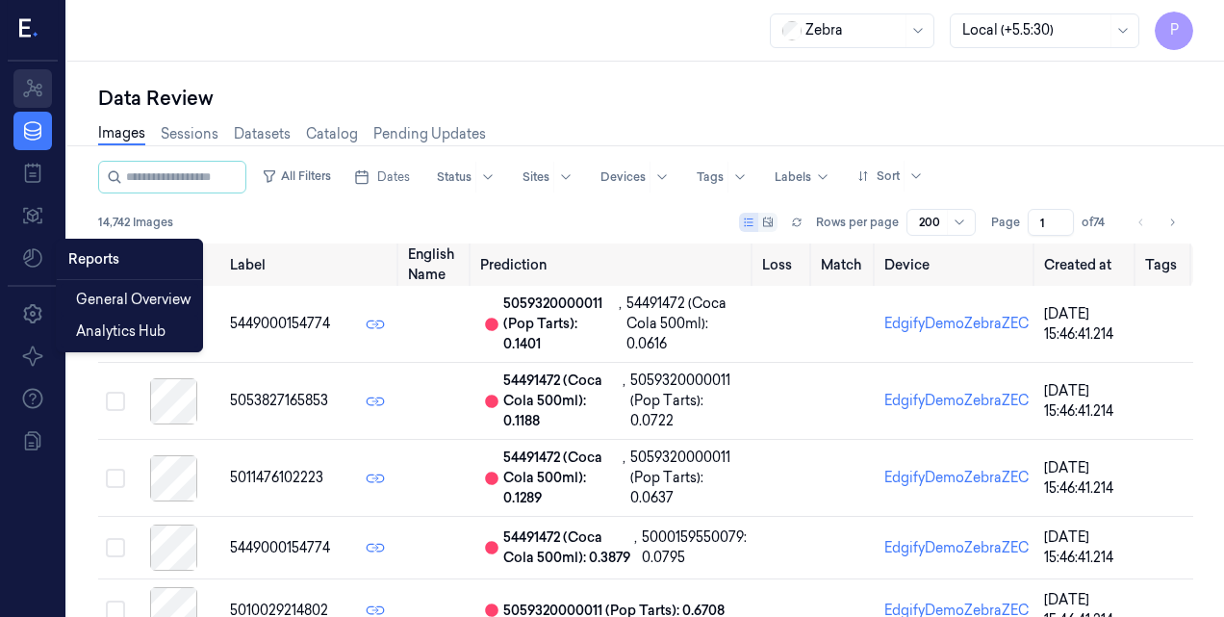
click at [36, 90] on html "P Resources Data Jobs Models Settings About Support Documentation Zebra Local (…" at bounding box center [612, 308] width 1224 height 617
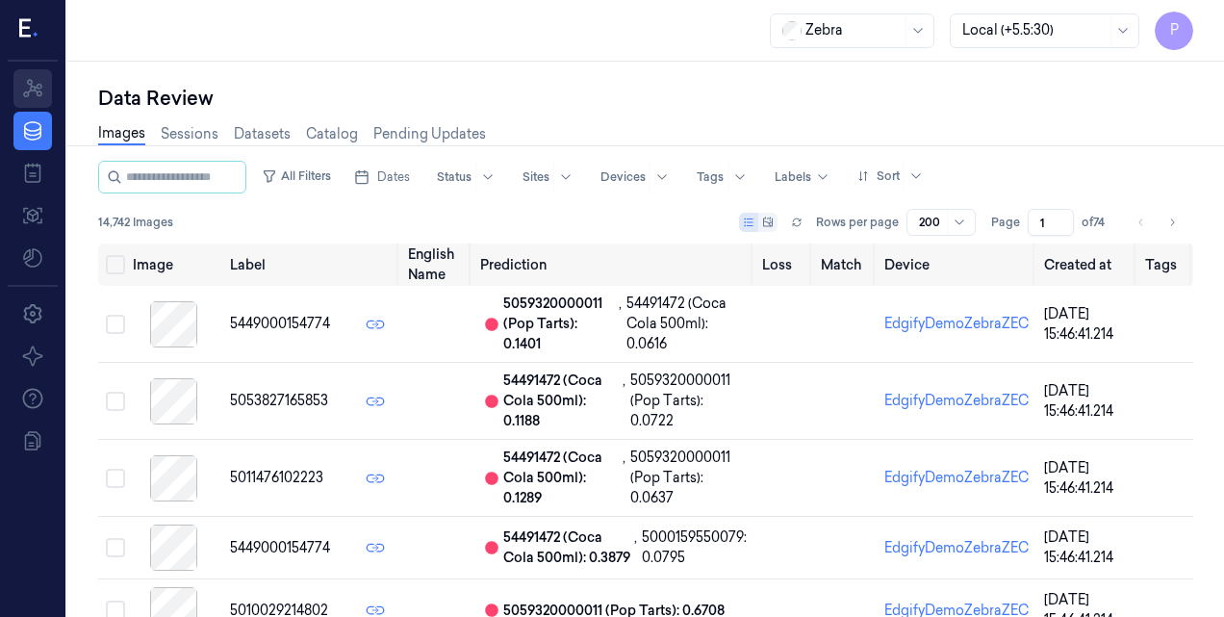
click at [36, 90] on icon at bounding box center [32, 88] width 19 height 18
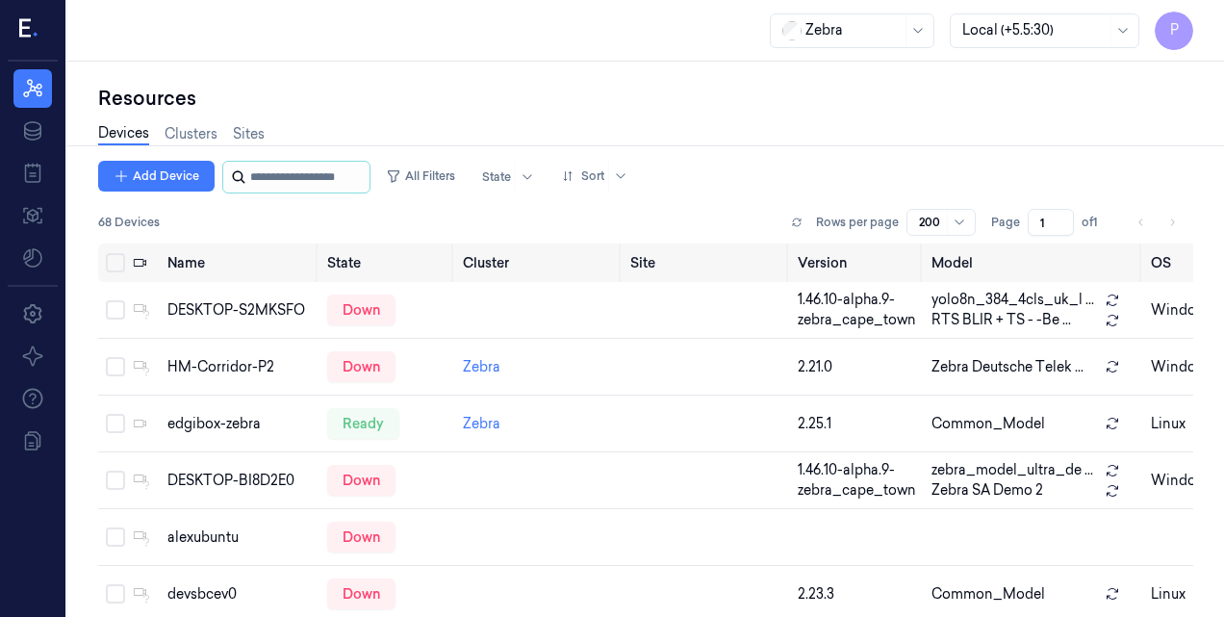
click at [287, 174] on input "string" at bounding box center [307, 177] width 115 height 31
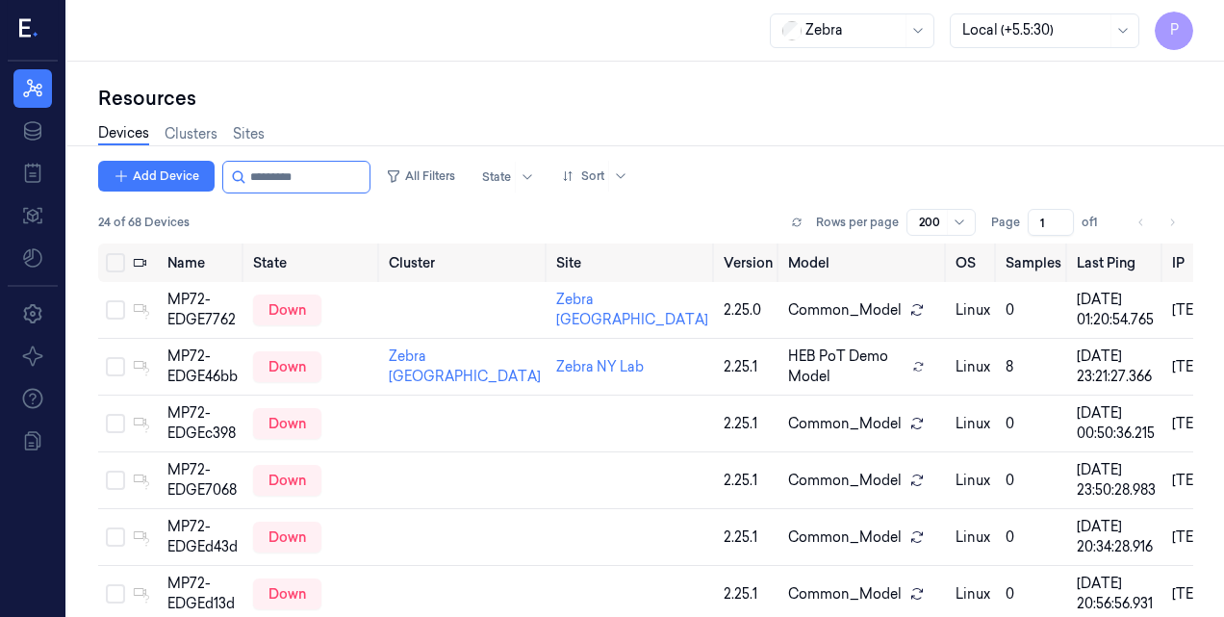
click at [267, 219] on div "24 of 68 Devices Rows per page 200 Page 1 of 1" at bounding box center [645, 222] width 1095 height 27
click at [325, 168] on input "string" at bounding box center [307, 177] width 115 height 31
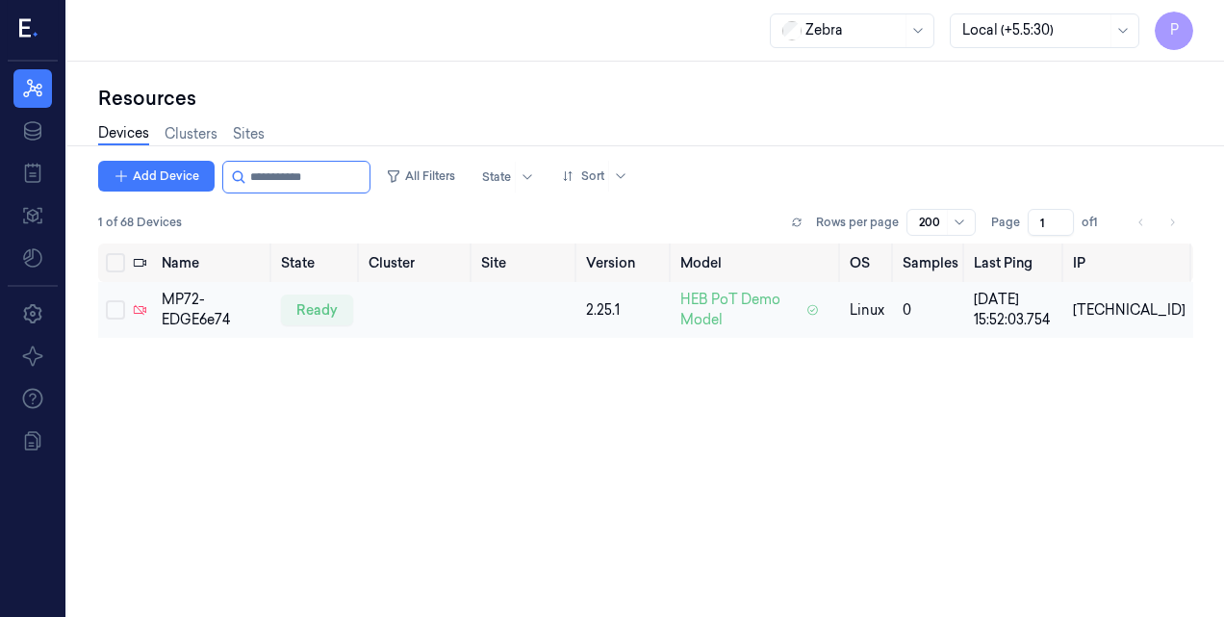
type input "**********"
click at [119, 312] on button "Select row" at bounding box center [115, 309] width 19 height 19
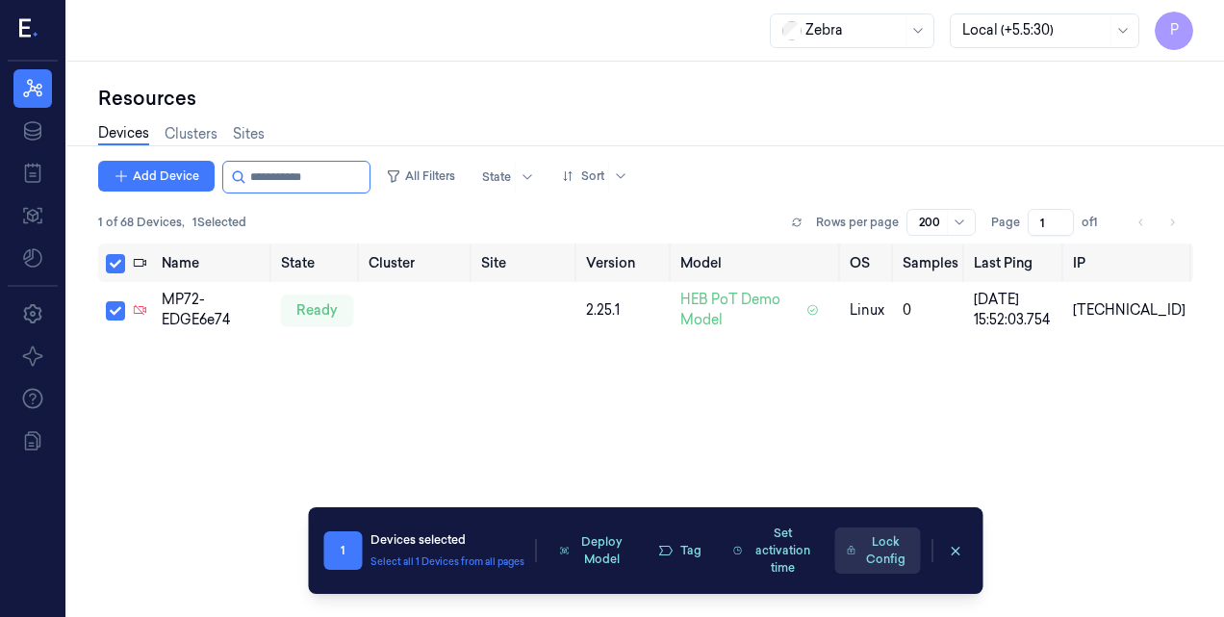
click at [881, 547] on button "Lock Config" at bounding box center [877, 550] width 86 height 46
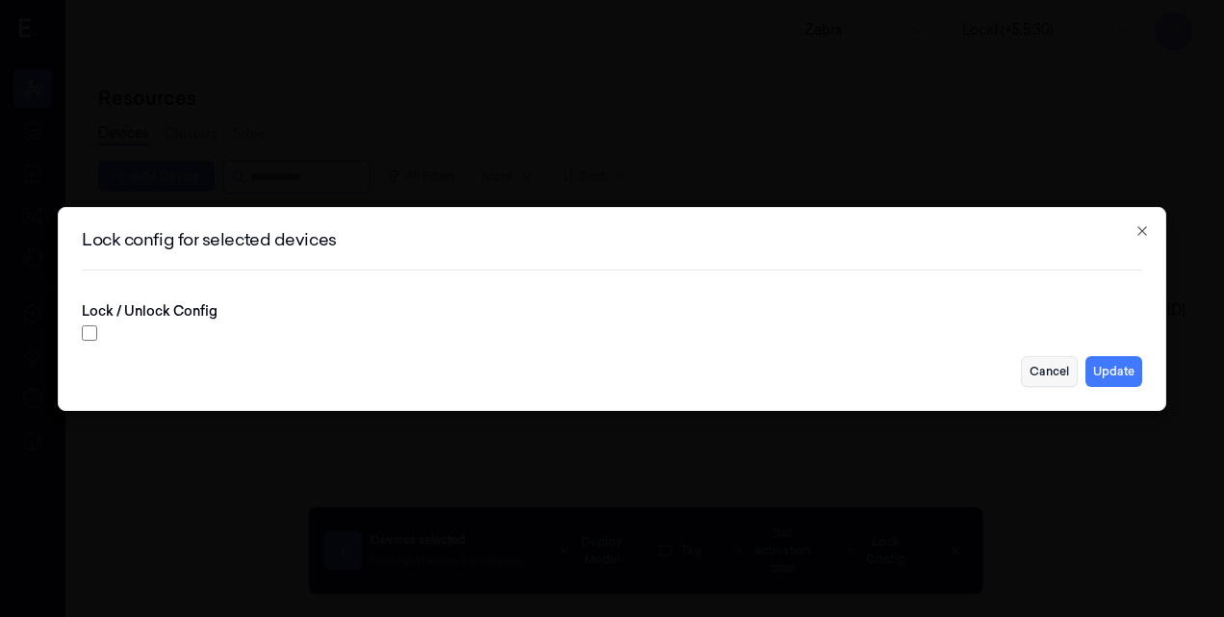
click at [1058, 375] on button "Cancel" at bounding box center [1049, 371] width 57 height 31
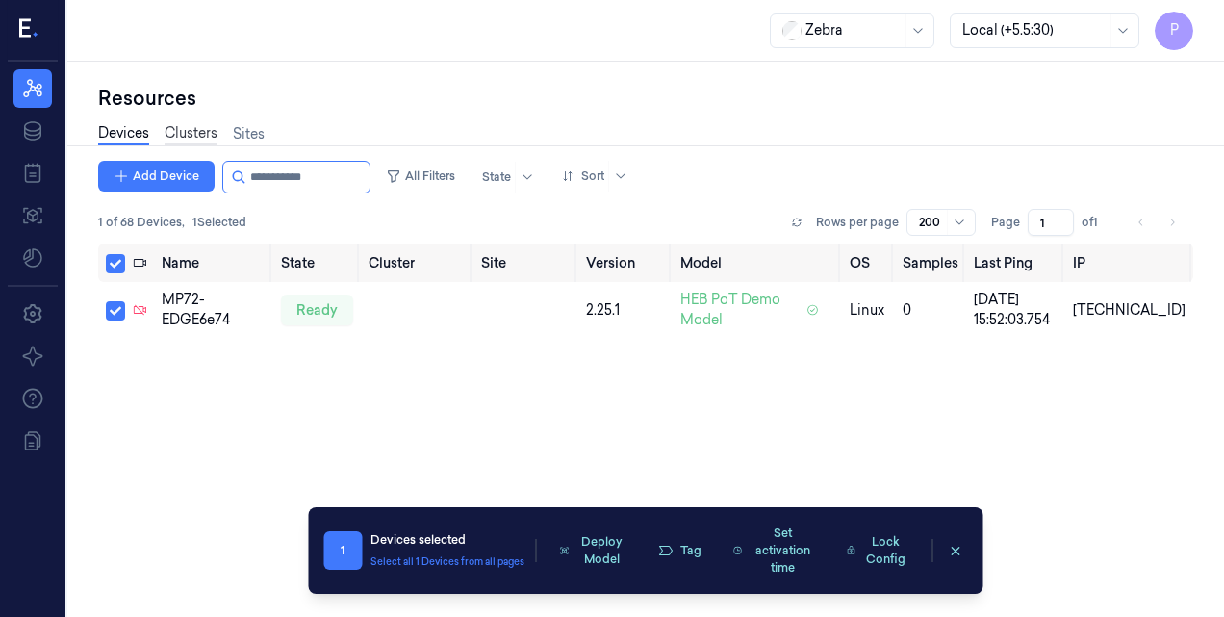
click at [204, 139] on link "Clusters" at bounding box center [191, 134] width 53 height 22
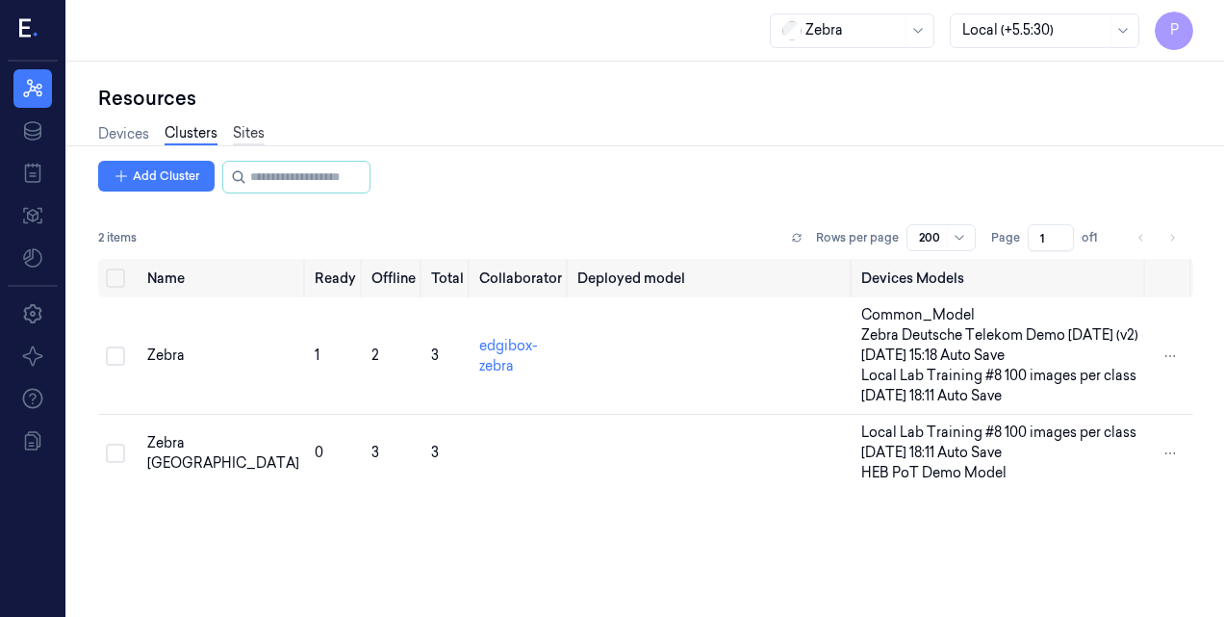
click at [247, 134] on link "Sites" at bounding box center [249, 134] width 32 height 22
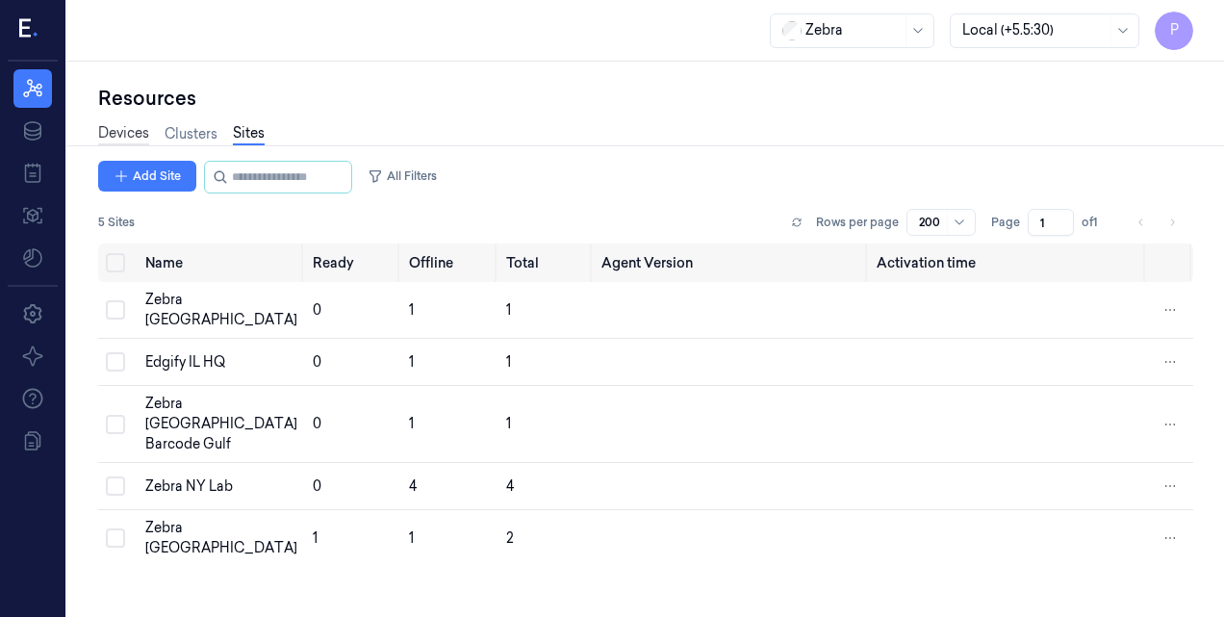
click at [121, 134] on link "Devices" at bounding box center [123, 134] width 51 height 22
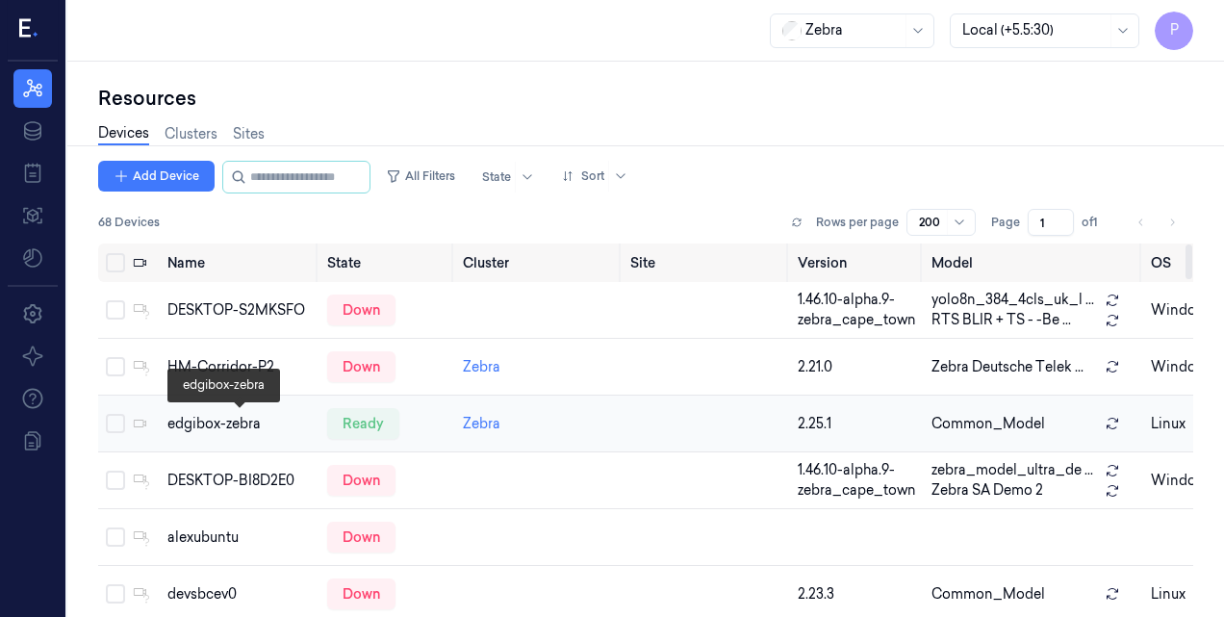
click at [212, 418] on div "edgibox-zebra" at bounding box center [239, 424] width 144 height 20
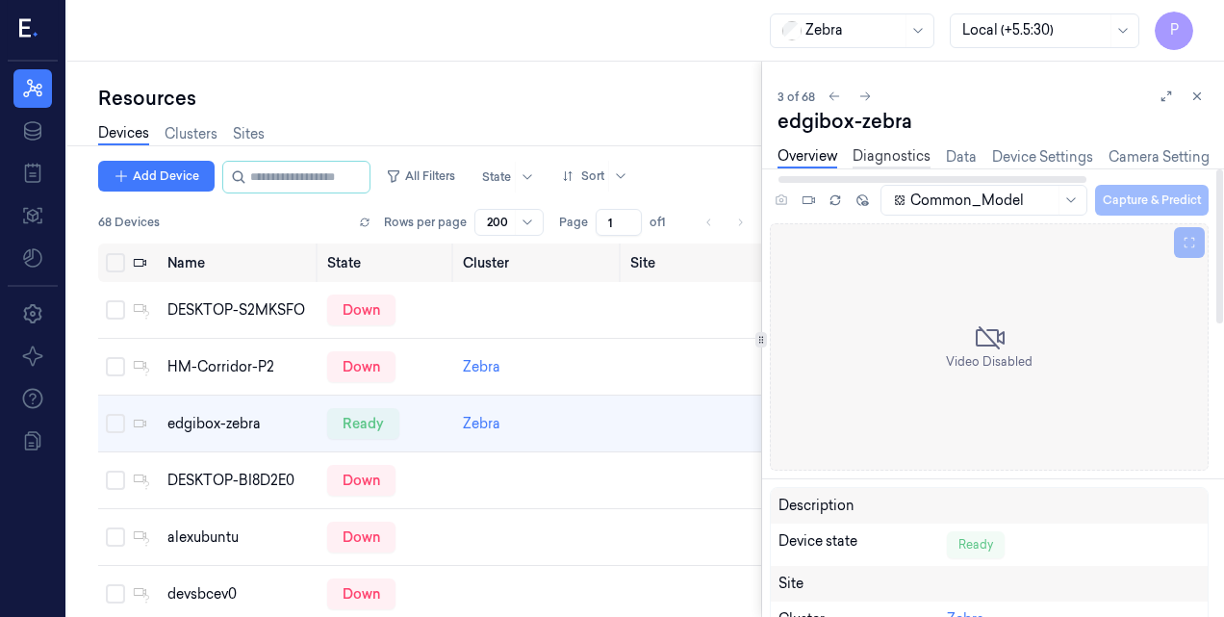
click at [891, 150] on link "Diagnostics" at bounding box center [892, 157] width 78 height 22
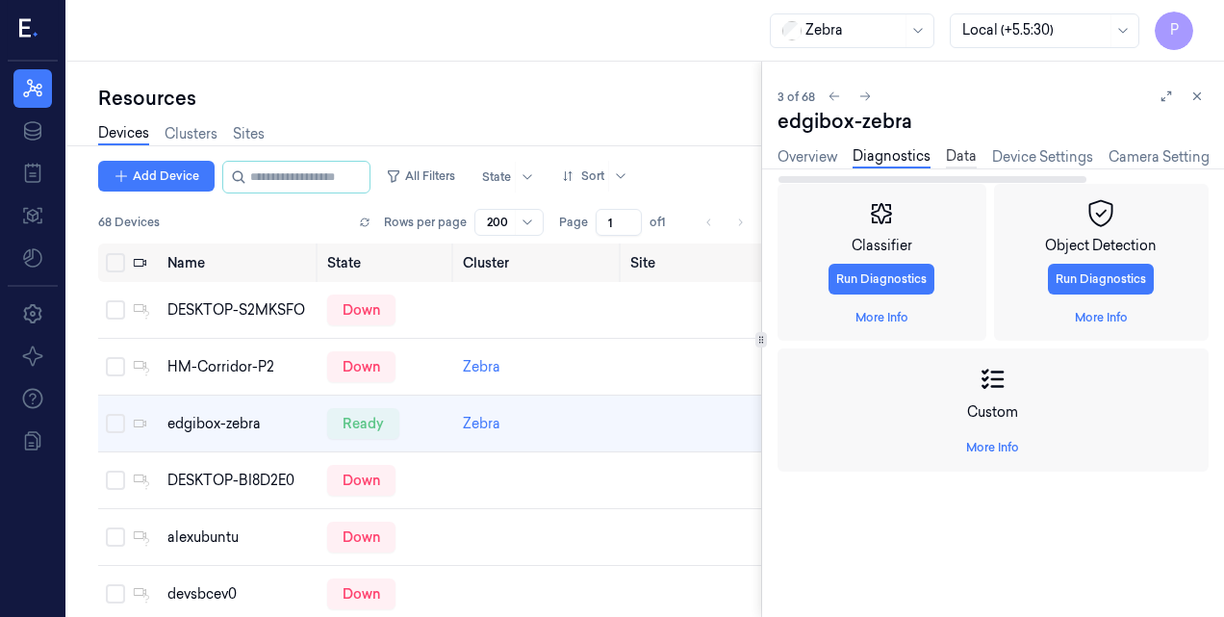
click at [951, 162] on link "Data" at bounding box center [961, 157] width 31 height 22
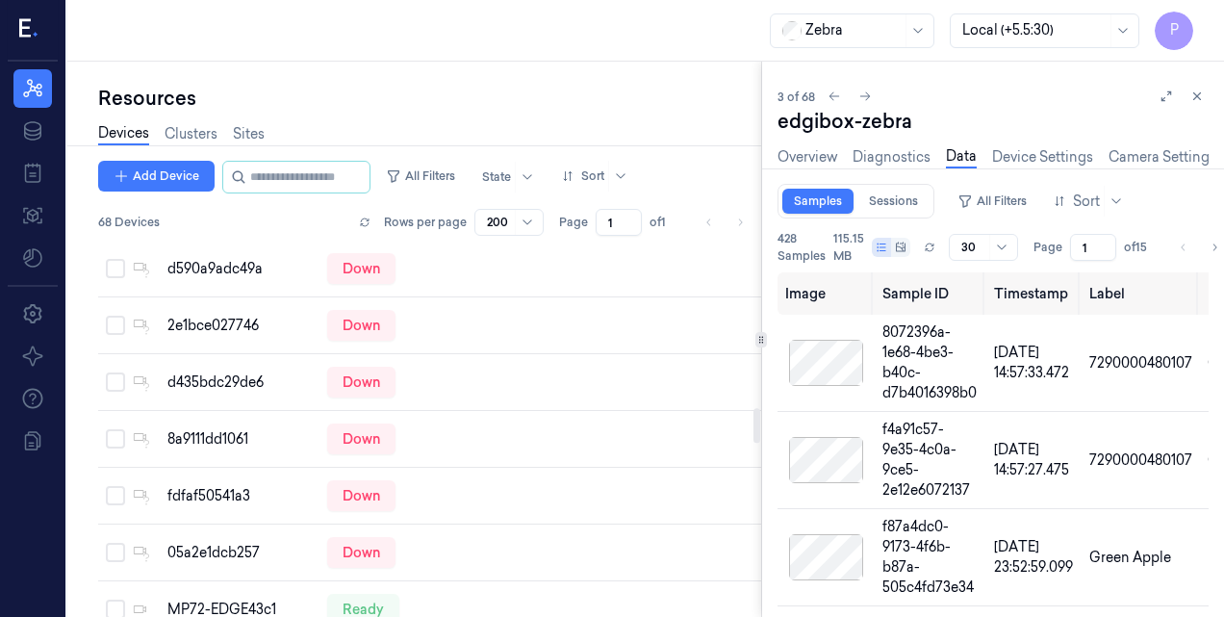
scroll to position [1788, 0]
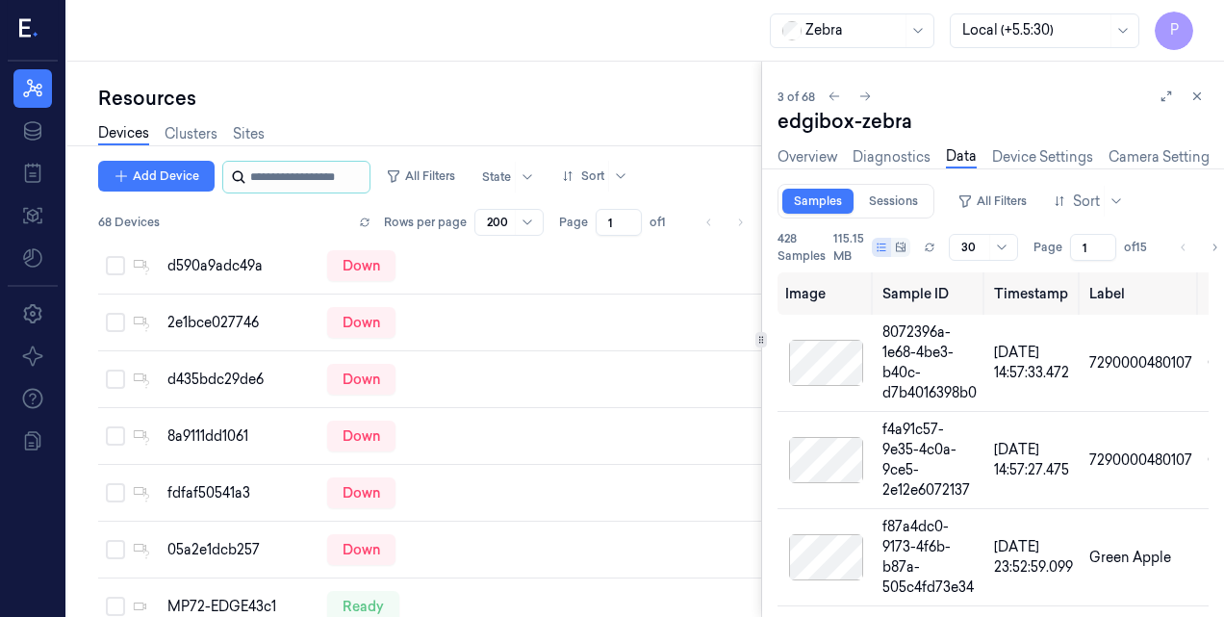
click at [260, 175] on input "string" at bounding box center [307, 177] width 115 height 31
type input "****"
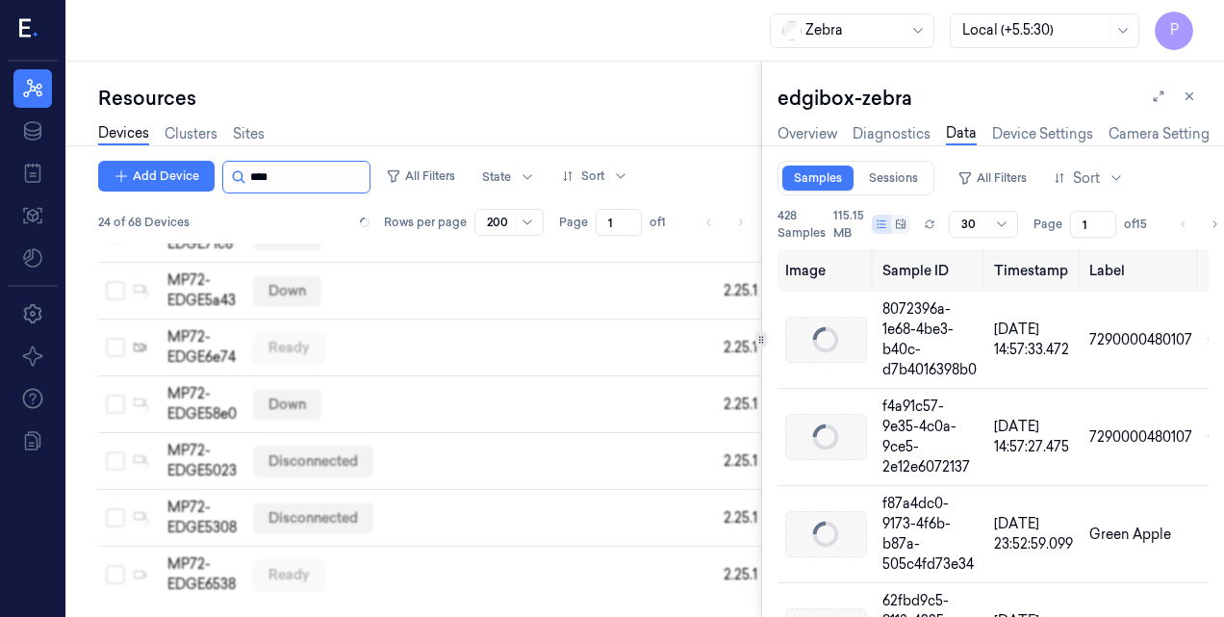
scroll to position [583, 0]
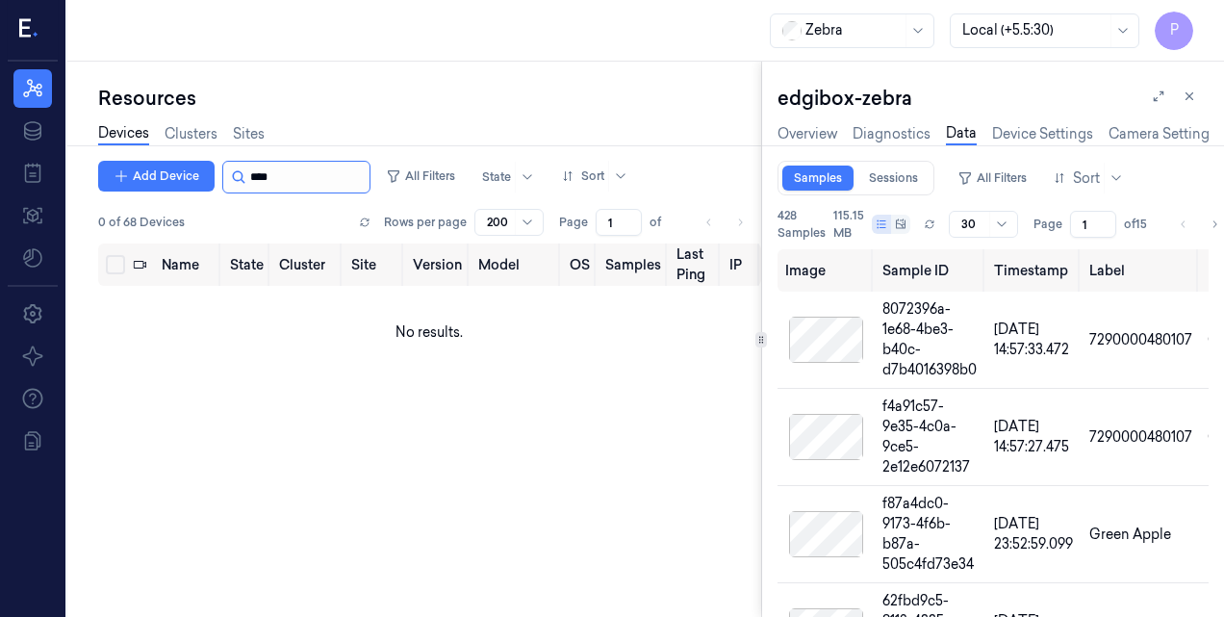
click at [314, 171] on input "string" at bounding box center [307, 177] width 115 height 31
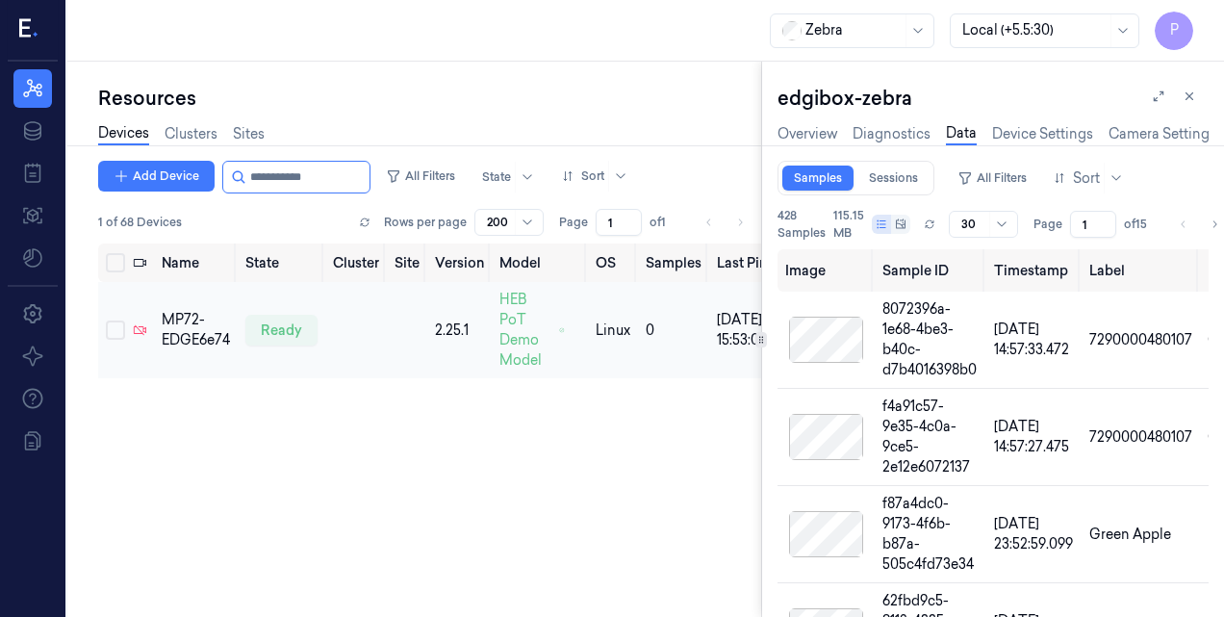
type input "**********"
click at [328, 329] on td at bounding box center [356, 330] width 62 height 96
click at [1181, 104] on button at bounding box center [1189, 96] width 23 height 23
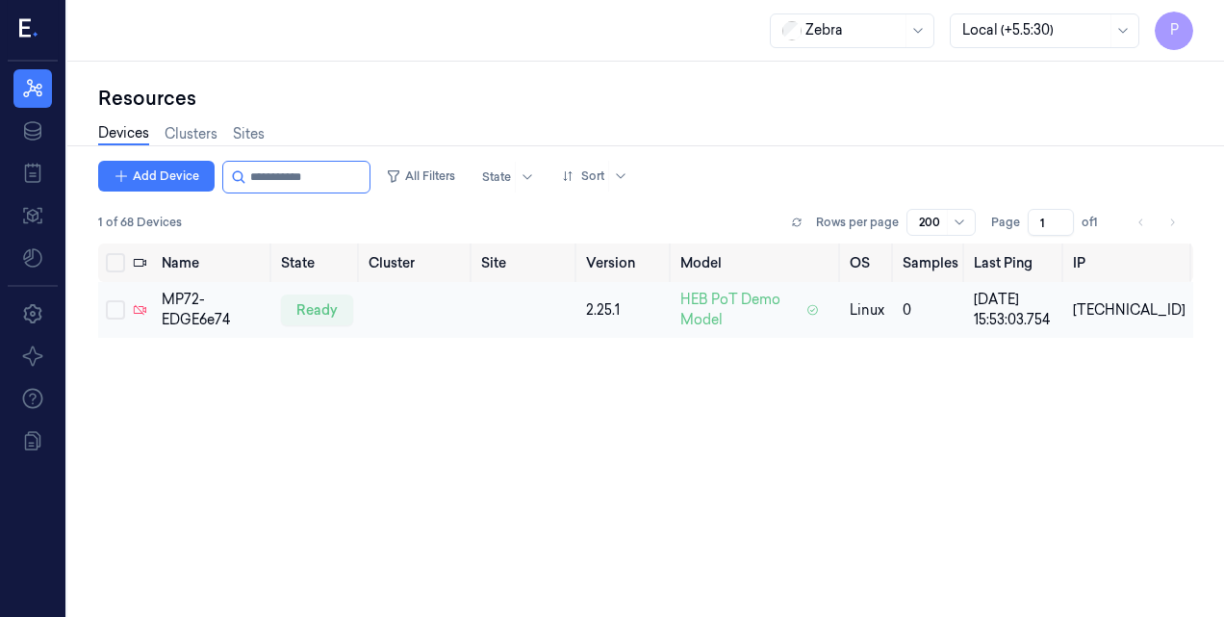
click at [522, 312] on td at bounding box center [525, 310] width 105 height 56
click at [578, 312] on td at bounding box center [525, 310] width 105 height 56
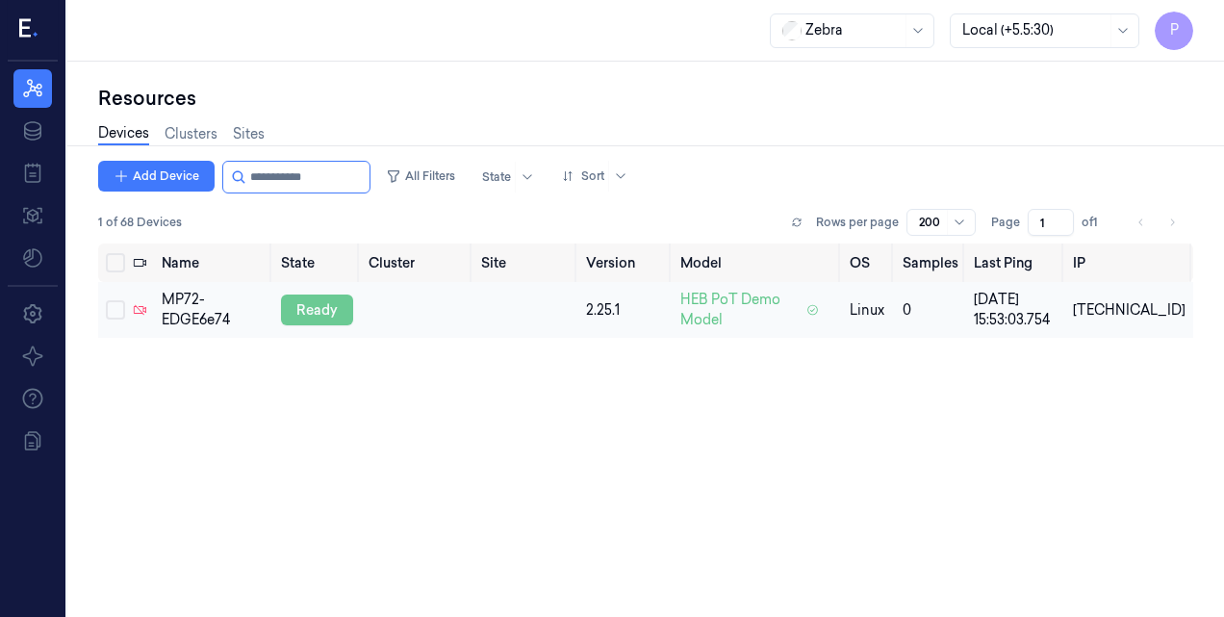
click at [318, 306] on div "ready" at bounding box center [317, 309] width 72 height 31
click at [318, 306] on td "ready" at bounding box center [317, 310] width 88 height 56
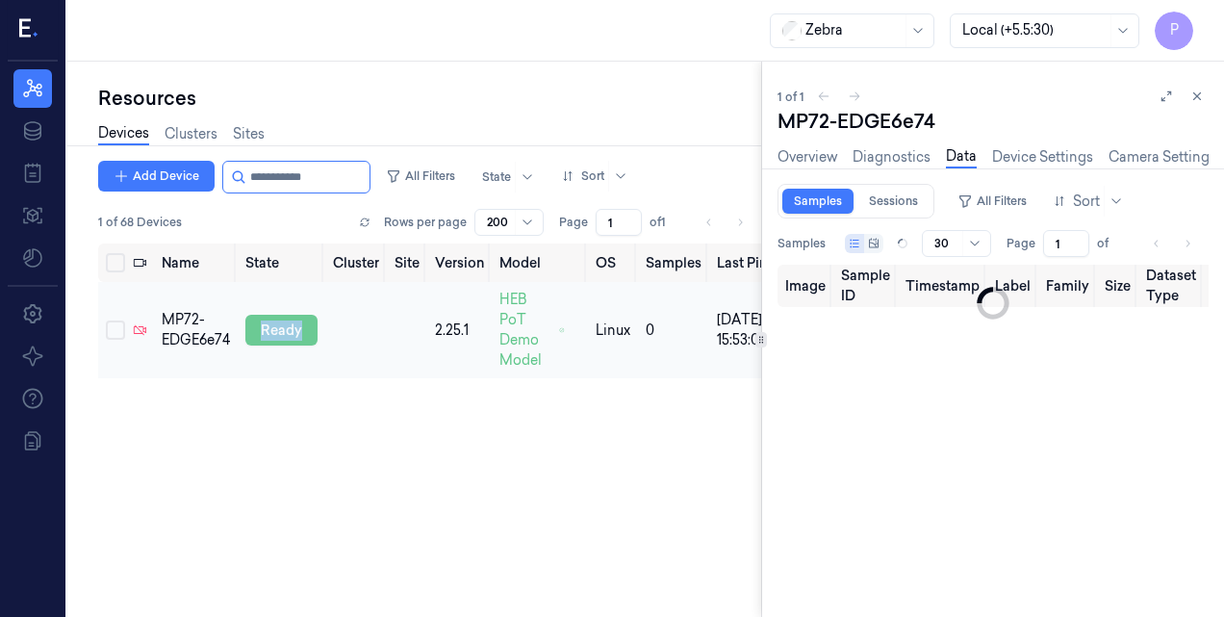
type input "0"
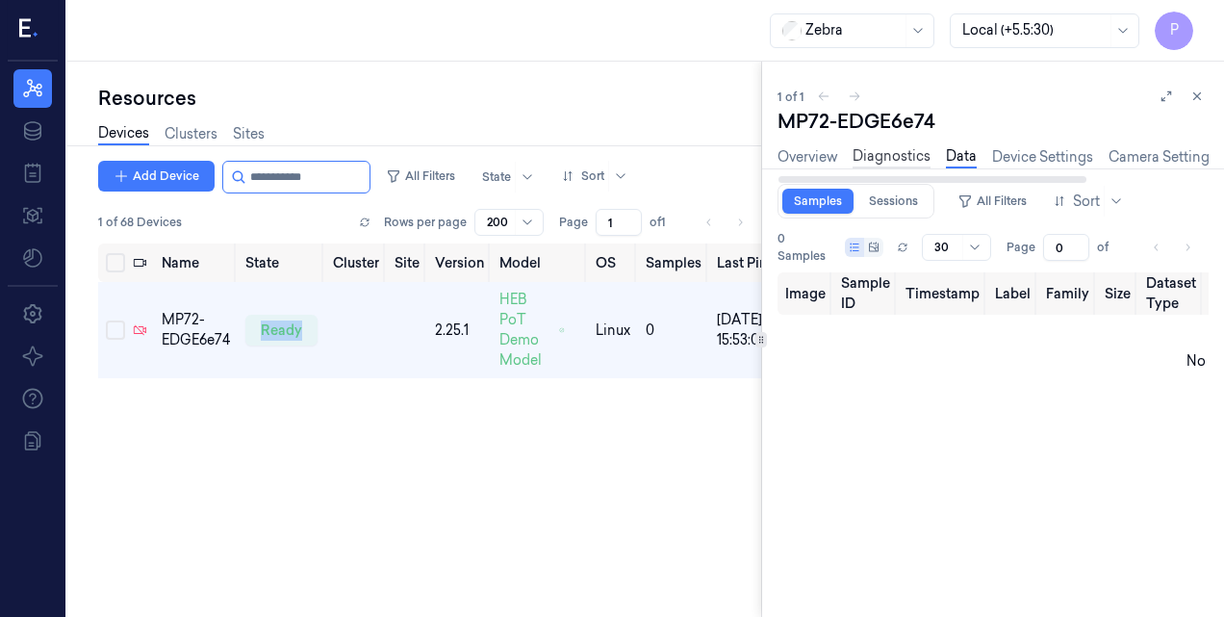
click at [885, 161] on link "Diagnostics" at bounding box center [892, 157] width 78 height 22
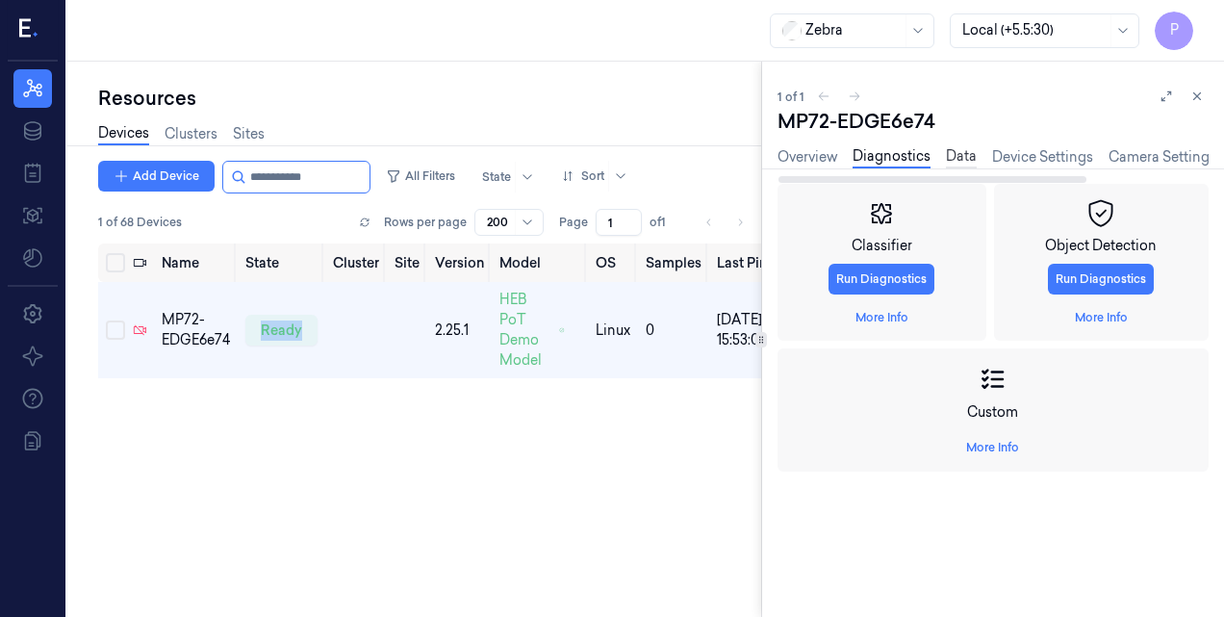
click at [961, 152] on link "Data" at bounding box center [961, 157] width 31 height 22
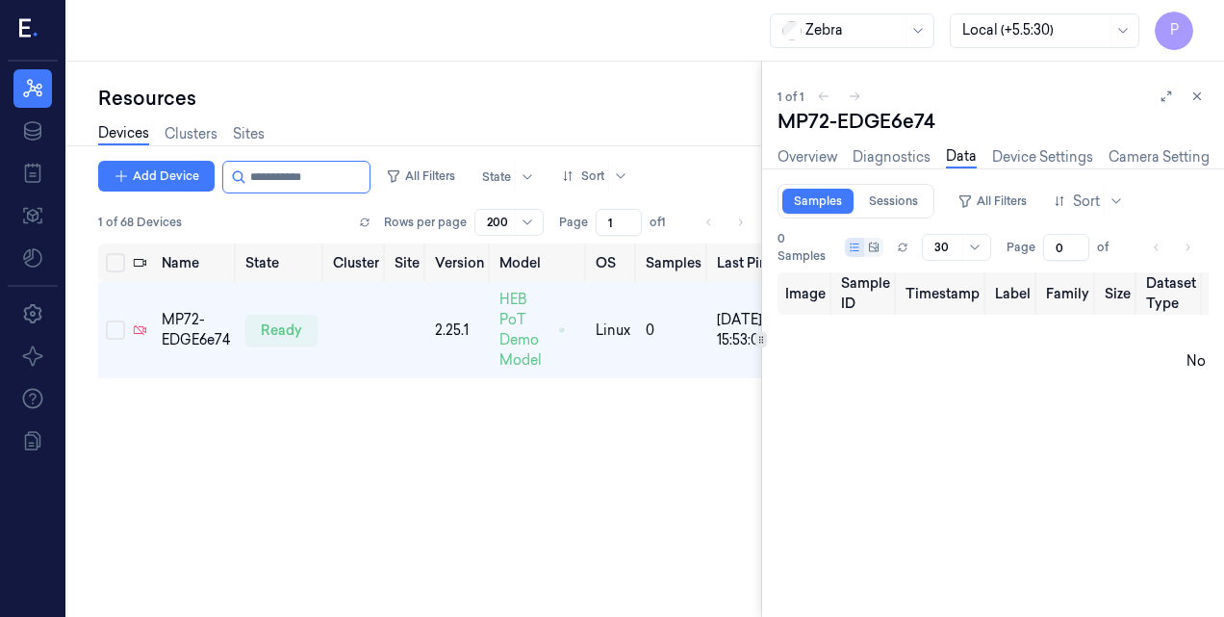
click at [622, 518] on div "Name State Cluster Site Version Model OS Samples Last Ping IP MP72-EDGE6e74 rea…" at bounding box center [429, 422] width 663 height 359
click at [1030, 165] on link "Device Settings" at bounding box center [1042, 157] width 101 height 22
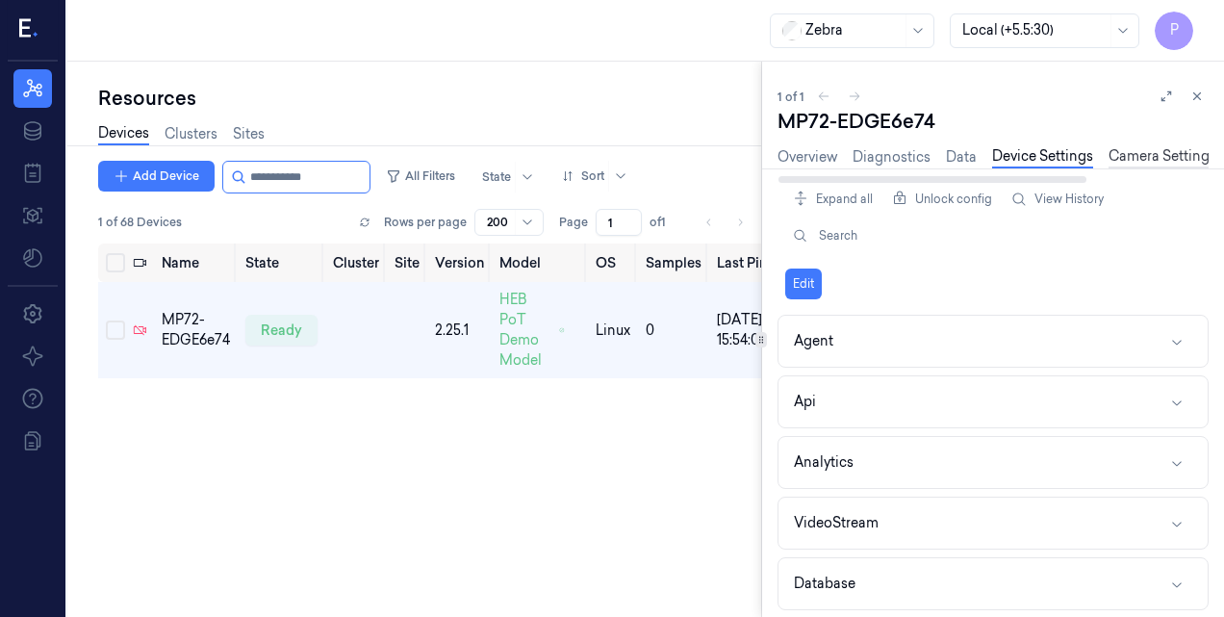
click at [1128, 157] on link "Camera Settings" at bounding box center [1162, 157] width 108 height 22
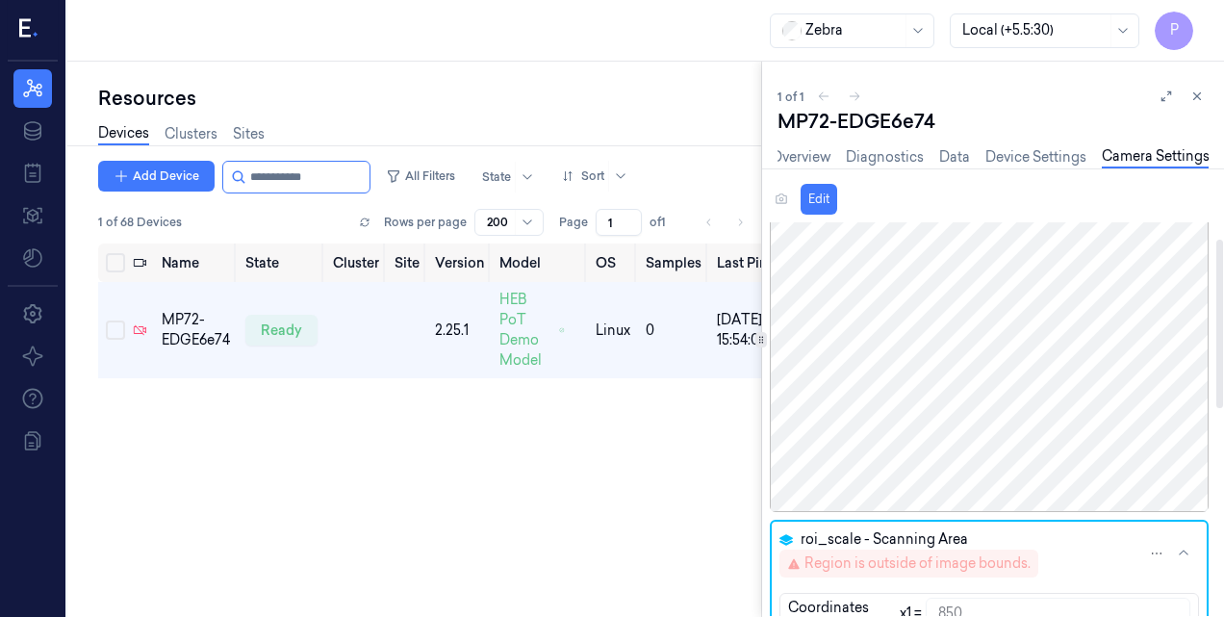
scroll to position [38, 0]
click at [1028, 149] on link "Device Settings" at bounding box center [1035, 157] width 101 height 22
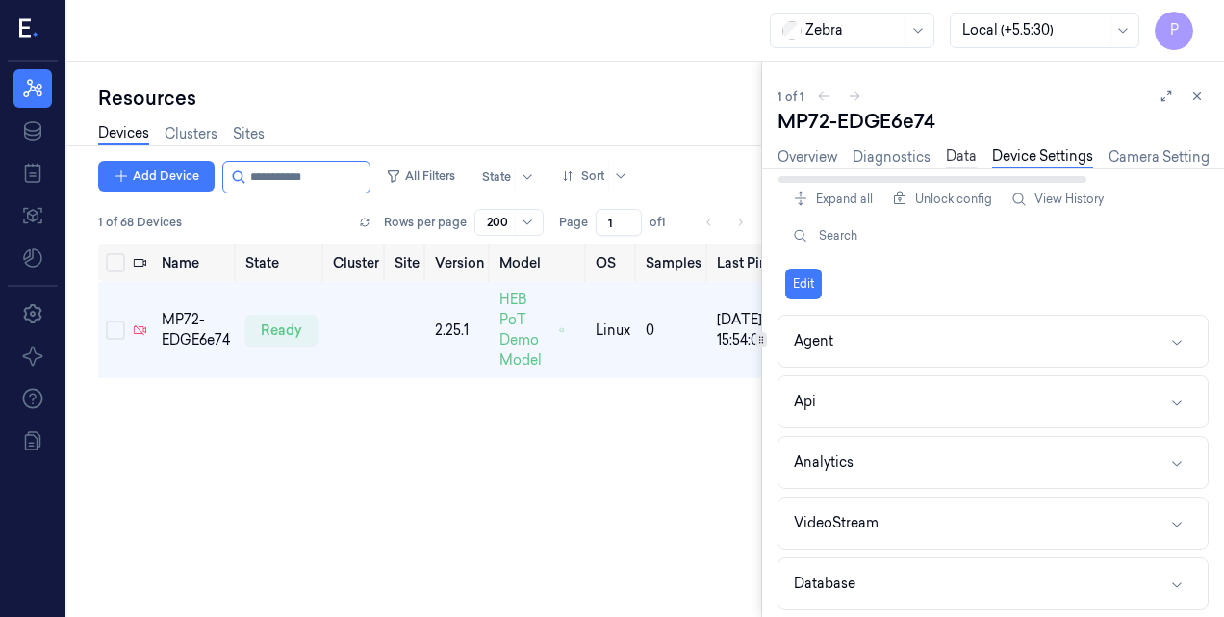
click at [974, 152] on link "Data" at bounding box center [961, 157] width 31 height 22
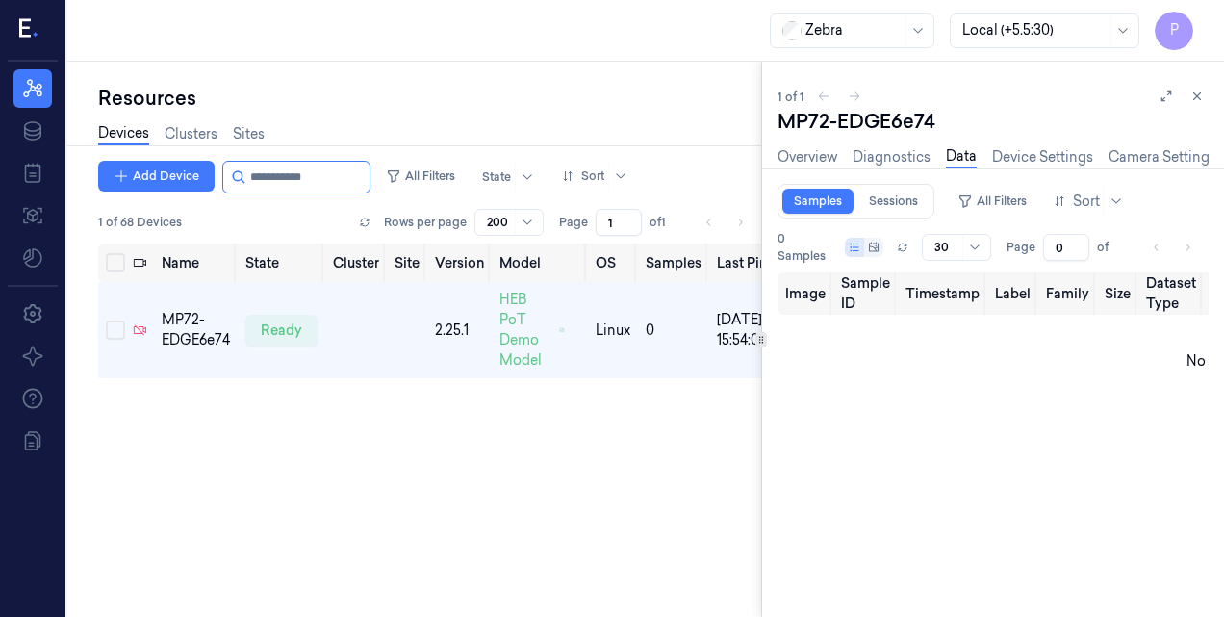
click at [622, 499] on div "Name State Cluster Site Version Model OS Samples Last Ping IP MP72-EDGE6e74 rea…" at bounding box center [429, 422] width 663 height 359
click at [906, 243] on icon at bounding box center [903, 244] width 8 height 3
click at [905, 253] on button at bounding box center [902, 247] width 23 height 23
click at [1028, 153] on link "Device Settings" at bounding box center [1042, 157] width 101 height 22
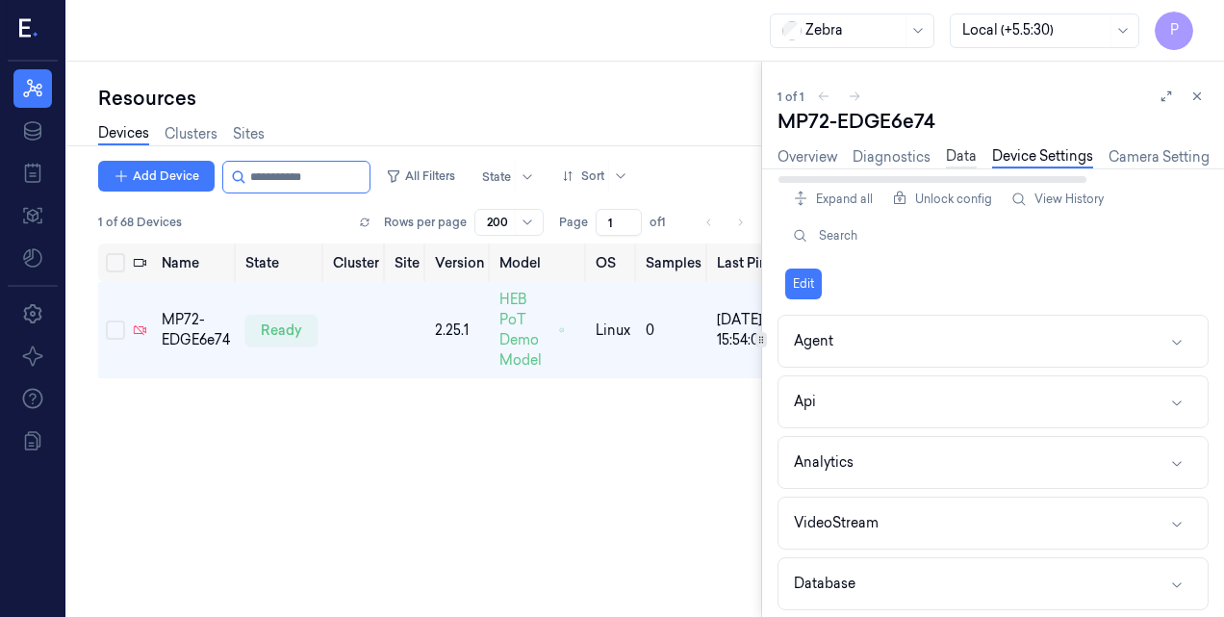
click at [950, 166] on link "Data" at bounding box center [961, 157] width 31 height 22
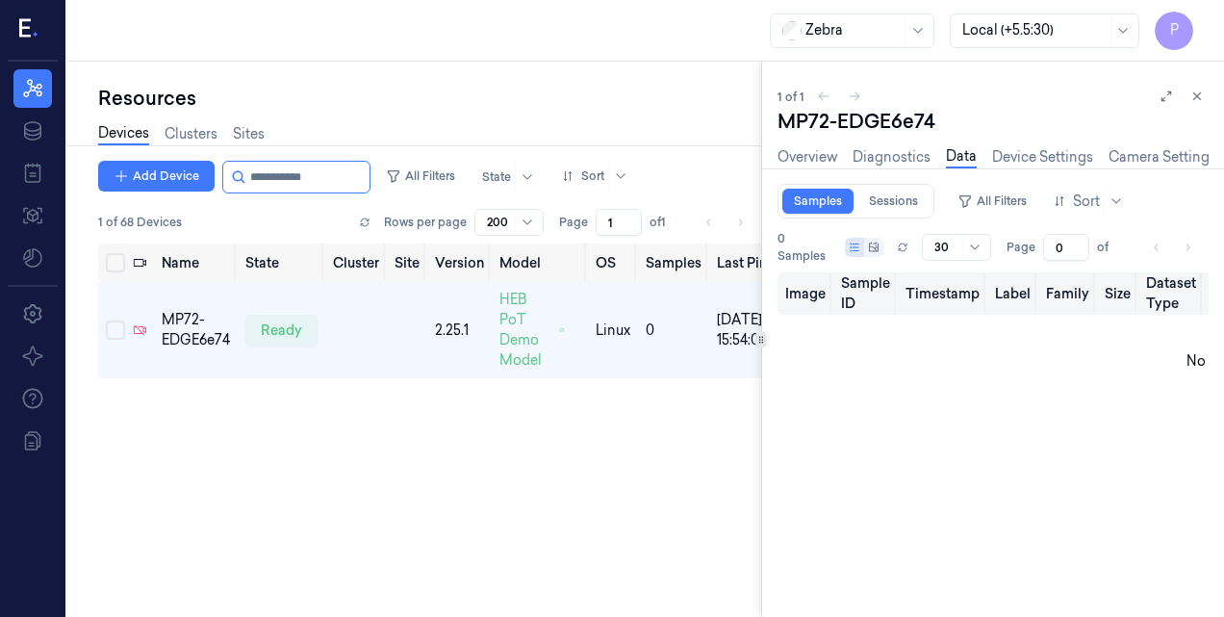
click at [801, 296] on th "Image" at bounding box center [805, 293] width 56 height 42
click at [843, 293] on th "Sample ID" at bounding box center [865, 293] width 64 height 42
click at [947, 300] on th "Timestamp" at bounding box center [942, 293] width 89 height 42
click at [1178, 158] on link "Camera Settings" at bounding box center [1162, 157] width 108 height 22
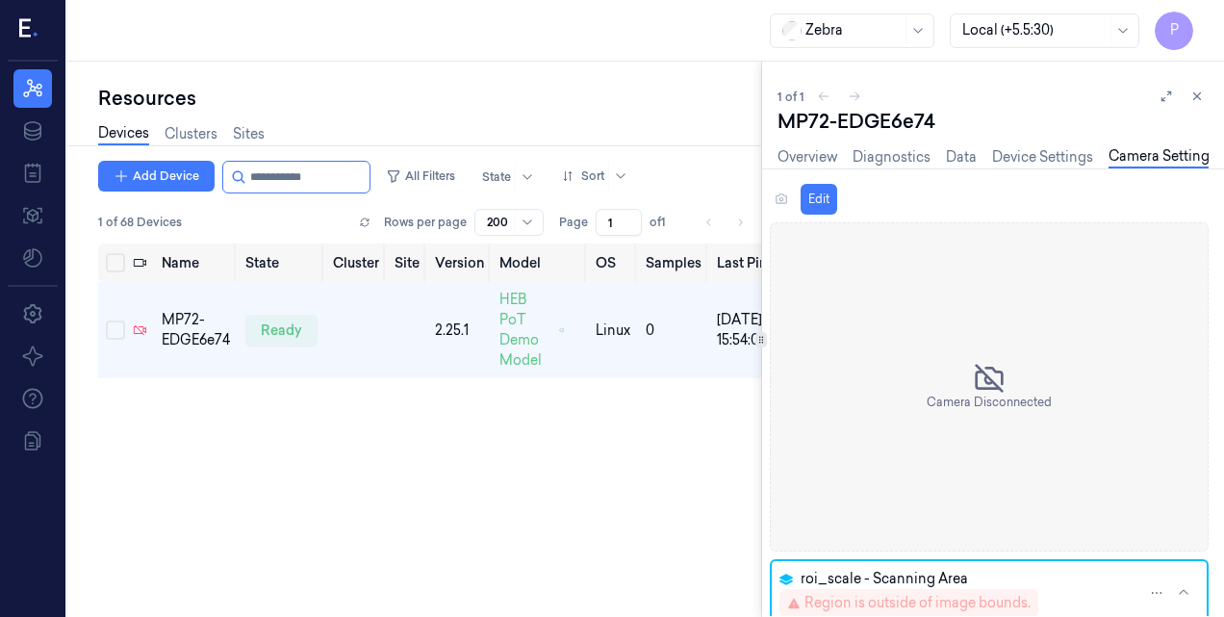
scroll to position [0, 7]
click at [954, 161] on link "Data" at bounding box center [954, 157] width 31 height 22
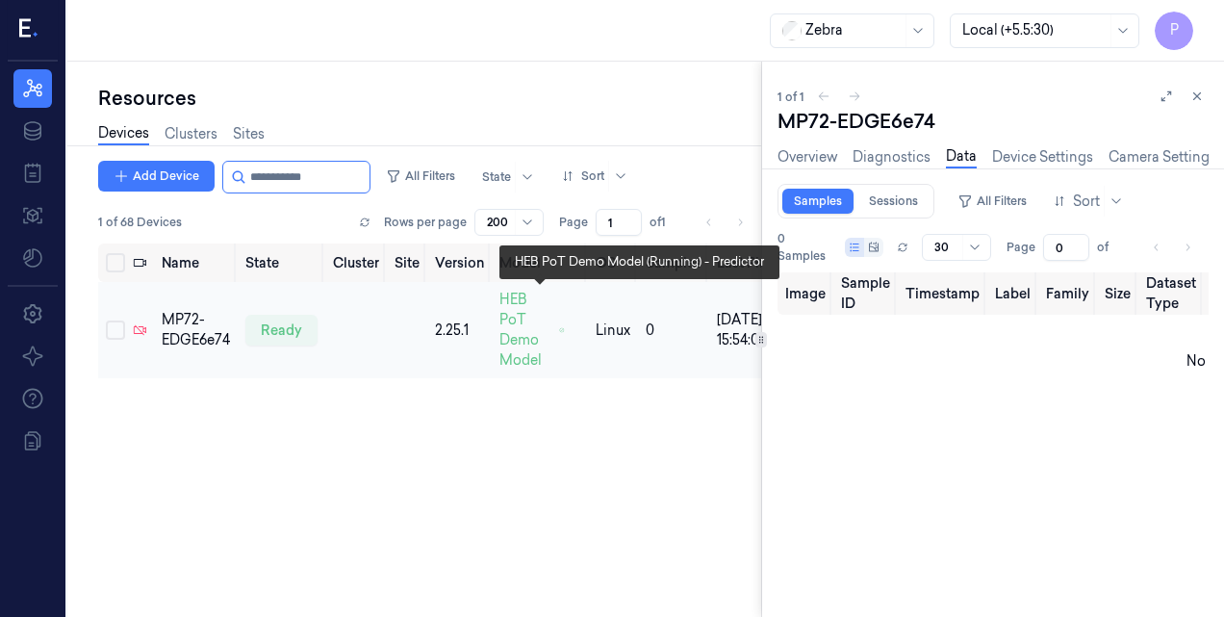
scroll to position [0, 128]
